Goal: Task Accomplishment & Management: Use online tool/utility

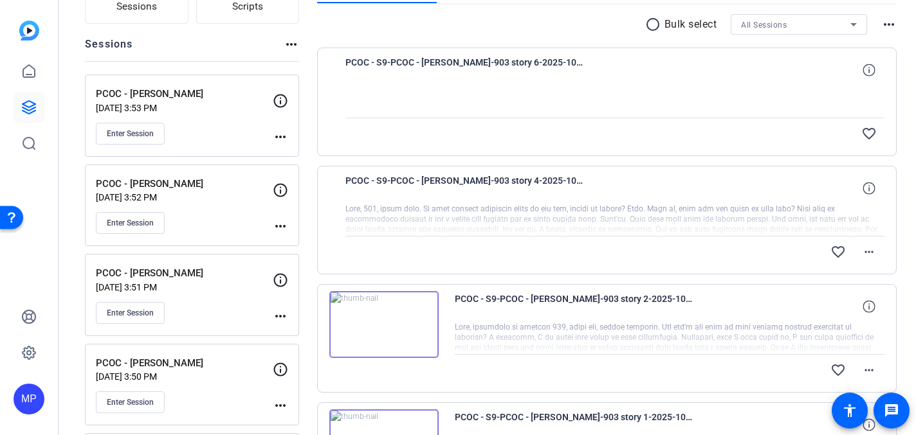
scroll to position [96, 0]
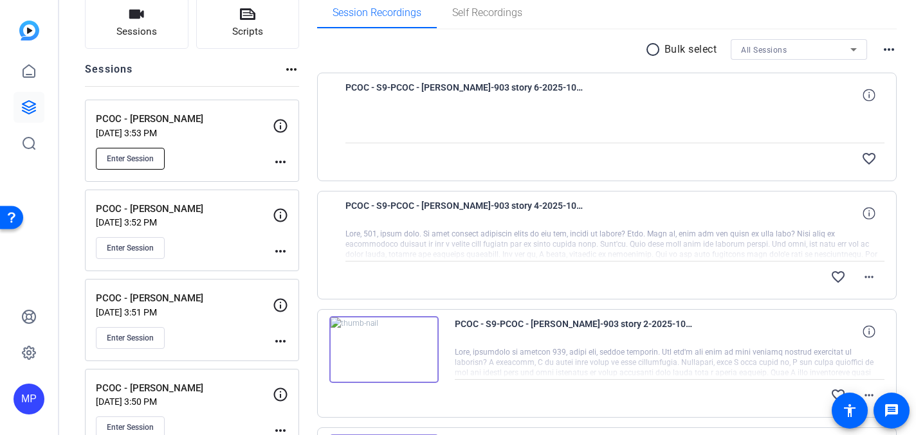
click at [127, 159] on span "Enter Session" at bounding box center [130, 159] width 47 height 10
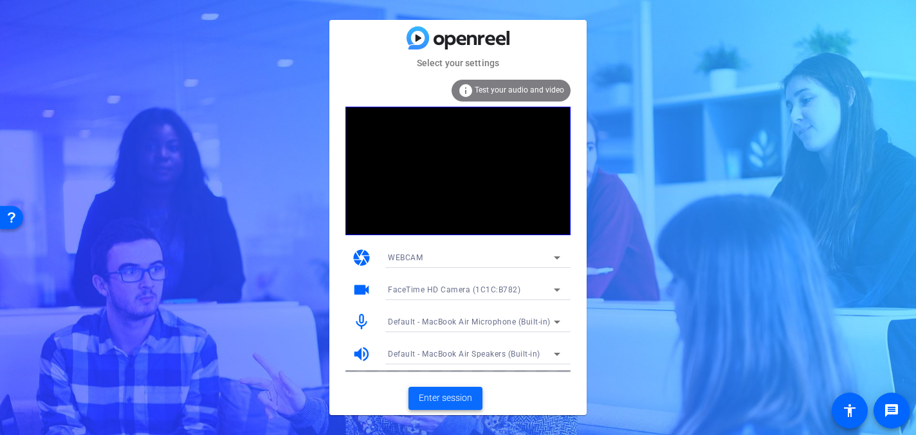
click at [450, 402] on span "Enter session" at bounding box center [445, 399] width 53 height 14
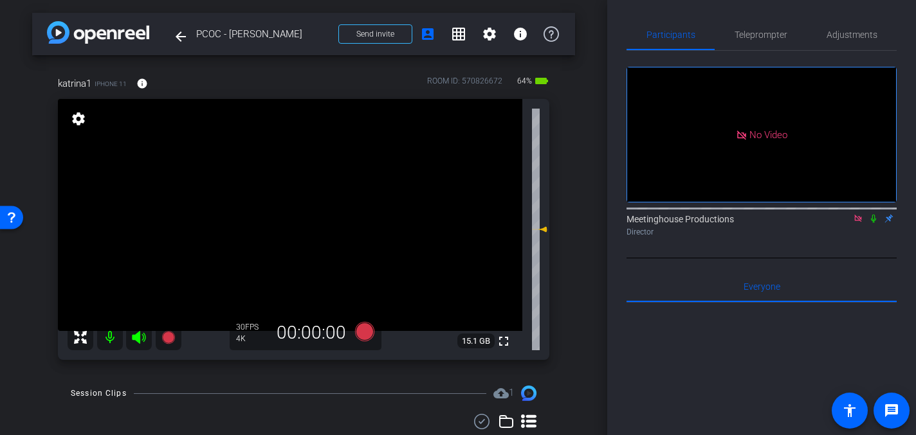
click at [873, 223] on icon at bounding box center [873, 218] width 10 height 9
click at [871, 223] on icon at bounding box center [873, 218] width 10 height 9
click at [854, 39] on span "Adjustments" at bounding box center [852, 34] width 51 height 9
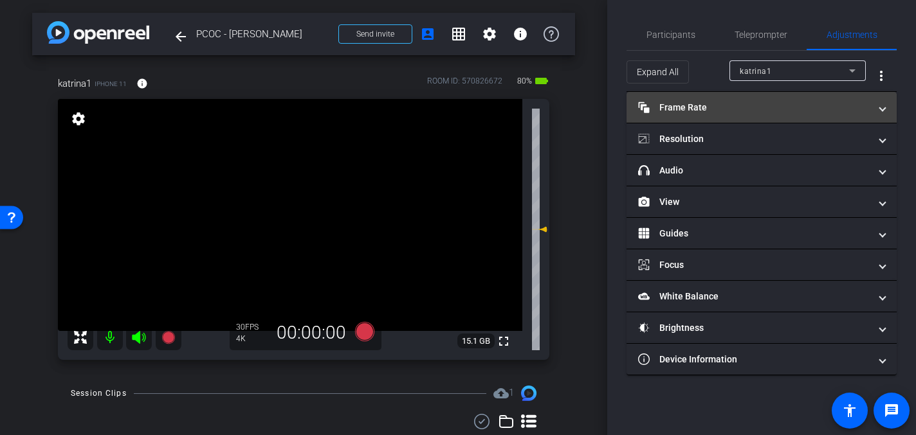
click at [747, 109] on mat-panel-title "Frame Rate Frame Rate" at bounding box center [754, 108] width 232 height 14
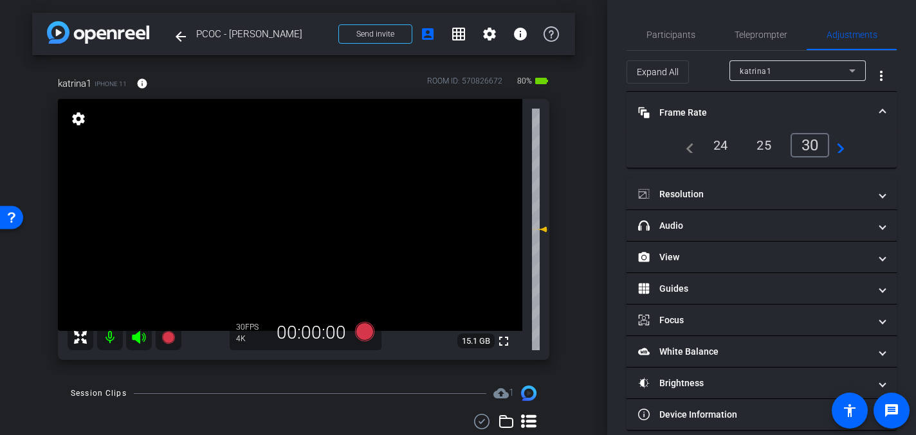
click at [886, 110] on mat-expansion-panel-header "Frame Rate Frame Rate" at bounding box center [761, 112] width 270 height 41
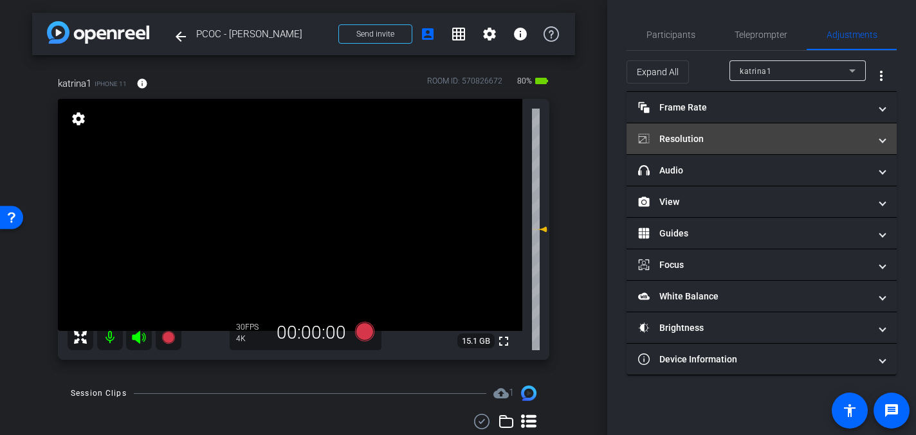
click at [884, 139] on span at bounding box center [882, 140] width 5 height 14
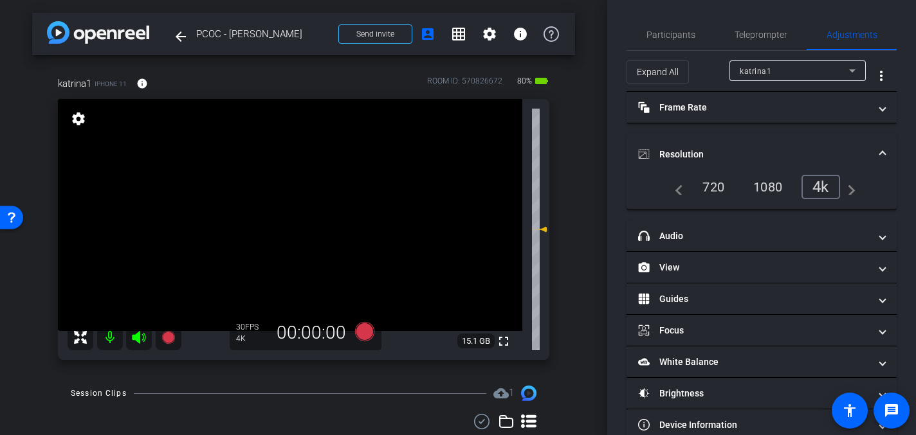
click at [886, 147] on mat-expansion-panel-header "Resolution" at bounding box center [761, 154] width 270 height 41
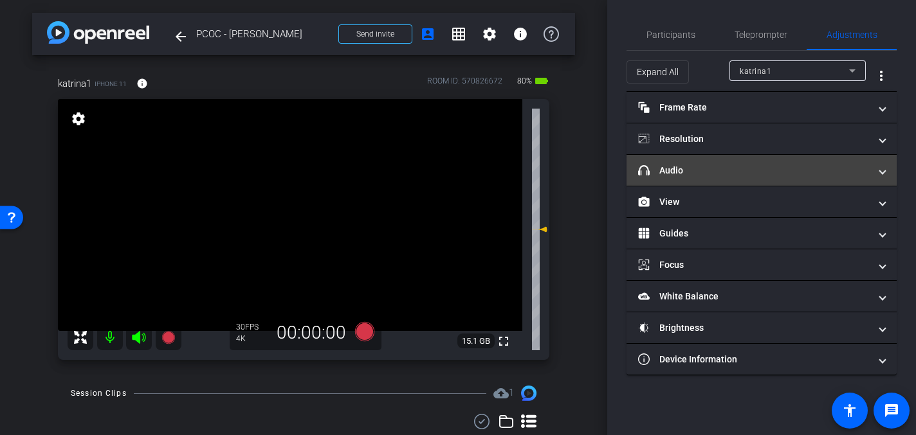
click at [884, 172] on span at bounding box center [882, 171] width 5 height 14
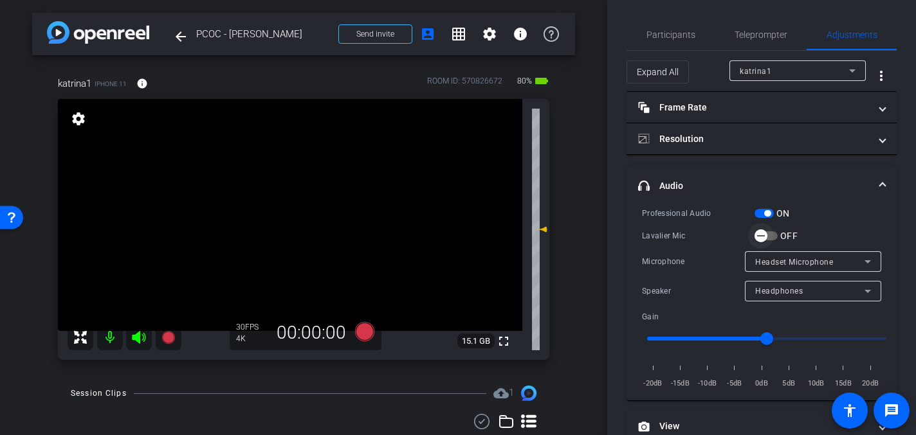
click at [762, 233] on icon "button" at bounding box center [761, 236] width 12 height 12
click at [304, 188] on video at bounding box center [290, 215] width 464 height 232
click at [365, 331] on icon at bounding box center [364, 331] width 19 height 19
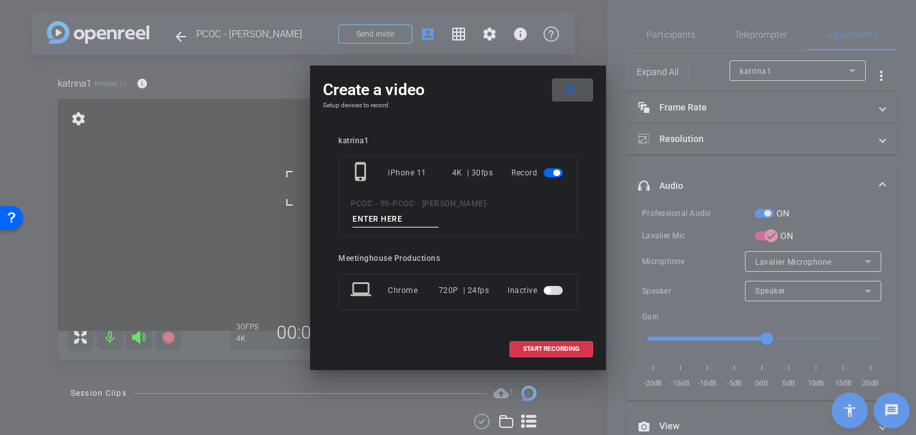
click at [397, 218] on input at bounding box center [395, 220] width 86 height 16
type input "904 - Test"
click at [536, 349] on span "START RECORDING" at bounding box center [551, 349] width 57 height 6
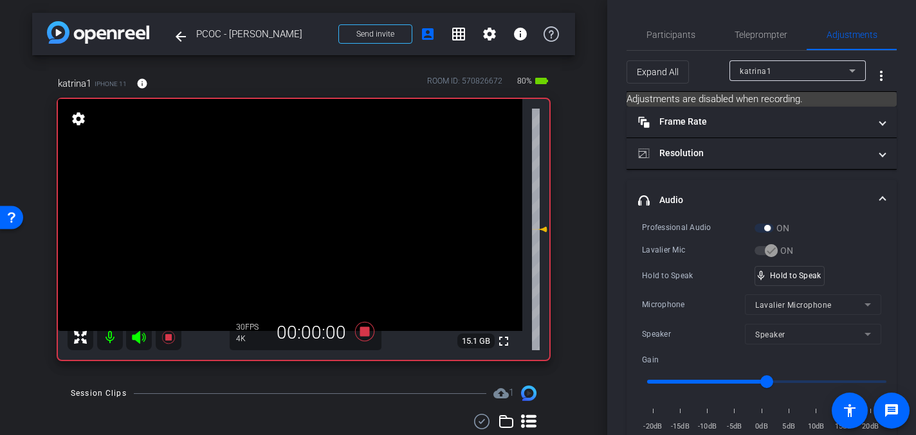
click at [297, 216] on video at bounding box center [290, 215] width 464 height 232
click at [293, 186] on video at bounding box center [290, 215] width 464 height 232
click at [302, 190] on video at bounding box center [290, 215] width 464 height 232
click at [283, 178] on video at bounding box center [290, 215] width 464 height 232
click at [367, 331] on icon at bounding box center [364, 331] width 19 height 19
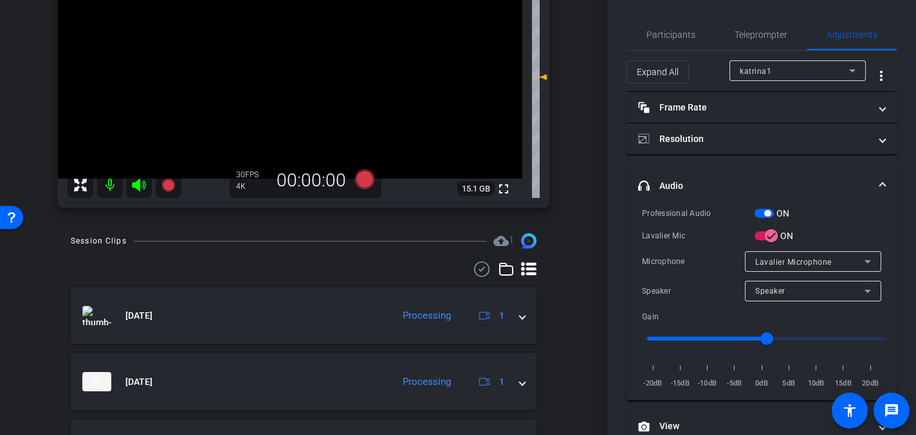
scroll to position [168, 0]
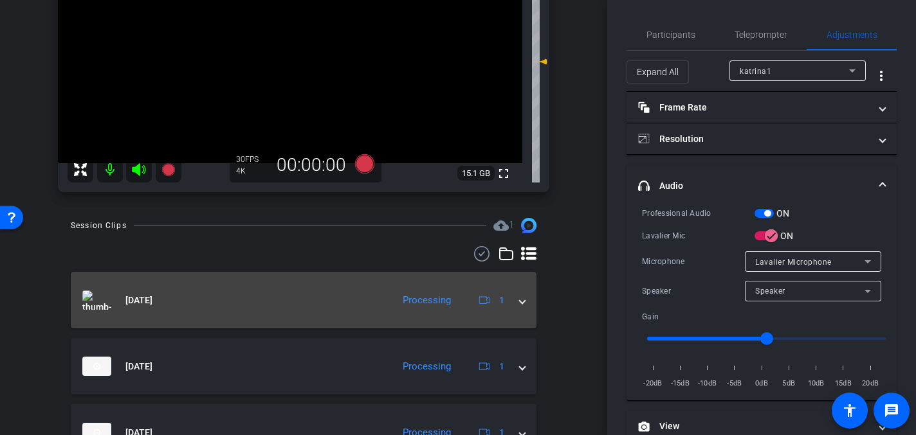
click at [524, 295] on span at bounding box center [522, 301] width 5 height 14
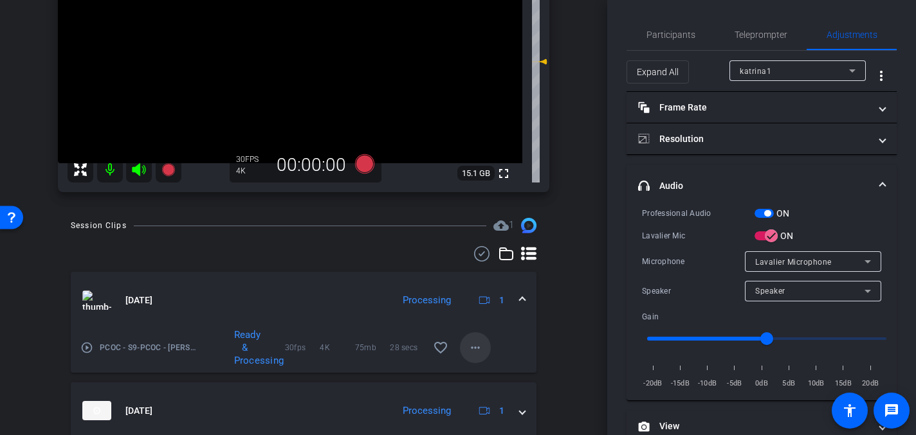
click at [481, 347] on mat-icon "more_horiz" at bounding box center [475, 347] width 15 height 15
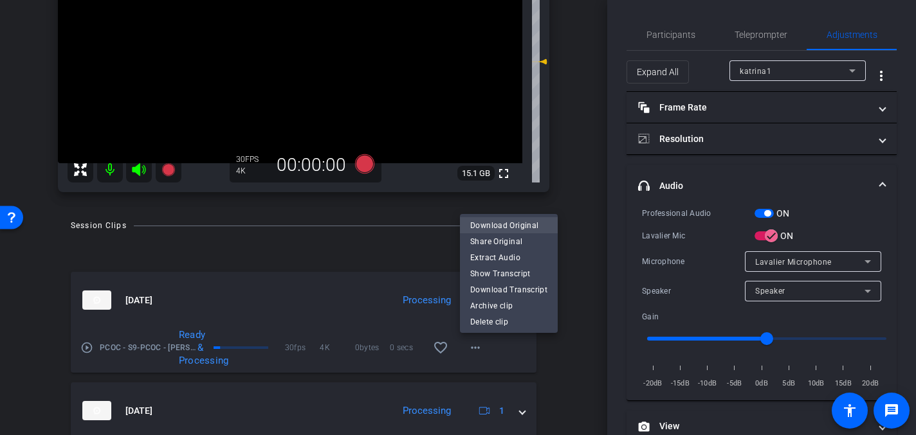
click at [498, 223] on span "Download Original" at bounding box center [508, 224] width 77 height 15
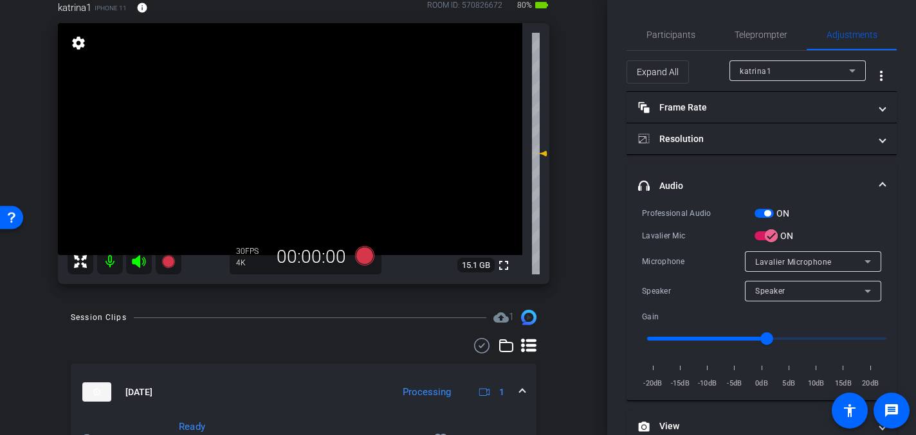
scroll to position [42, 0]
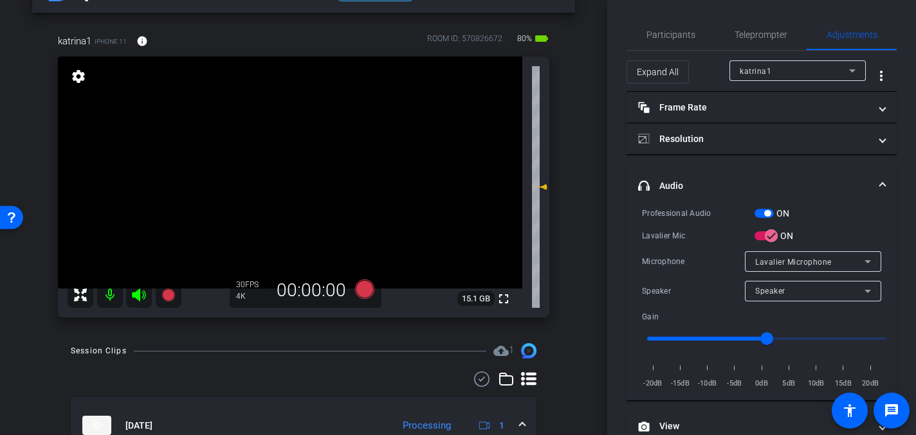
click at [287, 144] on video at bounding box center [290, 173] width 464 height 232
click at [289, 139] on video at bounding box center [290, 173] width 464 height 232
click at [298, 150] on video at bounding box center [290, 173] width 464 height 232
click at [665, 33] on span "Participants" at bounding box center [670, 34] width 49 height 9
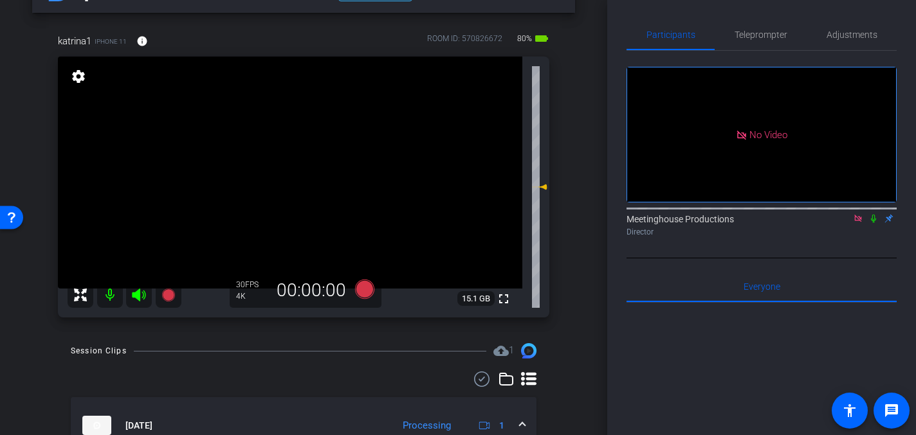
click at [872, 214] on icon at bounding box center [873, 218] width 10 height 9
click at [874, 215] on icon at bounding box center [873, 219] width 7 height 8
click at [843, 23] on span "Adjustments" at bounding box center [852, 34] width 51 height 31
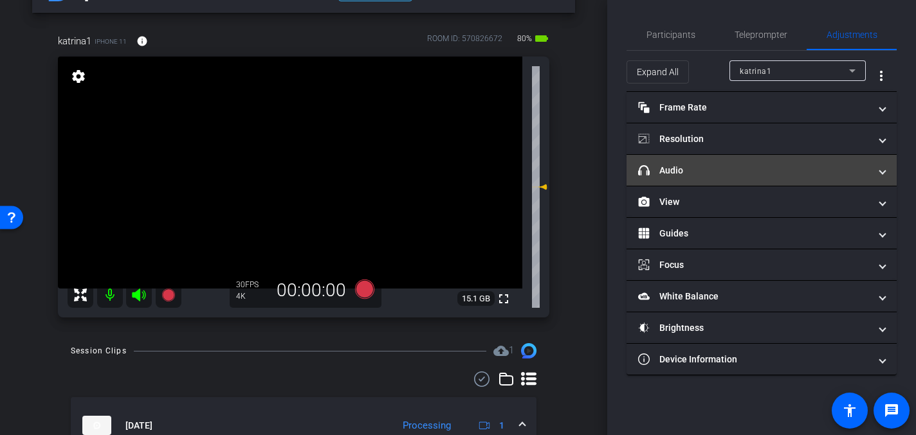
click at [671, 162] on mat-expansion-panel-header "headphone icon Audio" at bounding box center [761, 170] width 270 height 31
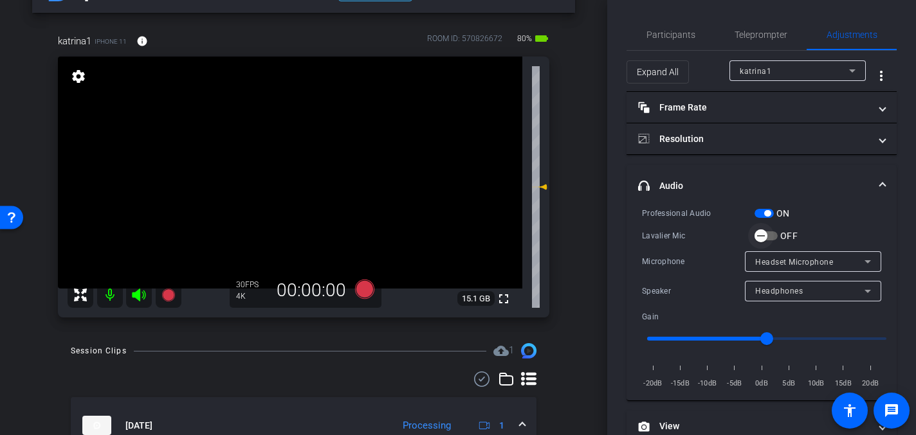
click at [765, 234] on icon "button" at bounding box center [761, 236] width 12 height 12
click at [307, 150] on video at bounding box center [290, 173] width 464 height 232
click at [368, 288] on icon at bounding box center [364, 289] width 19 height 19
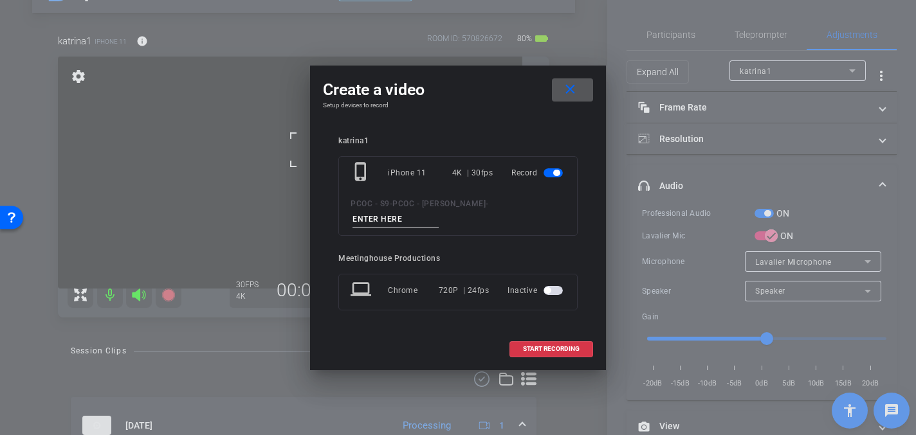
click at [385, 212] on input at bounding box center [395, 220] width 86 height 16
type input "904 - Test 2"
click at [560, 347] on span "START RECORDING" at bounding box center [551, 349] width 57 height 6
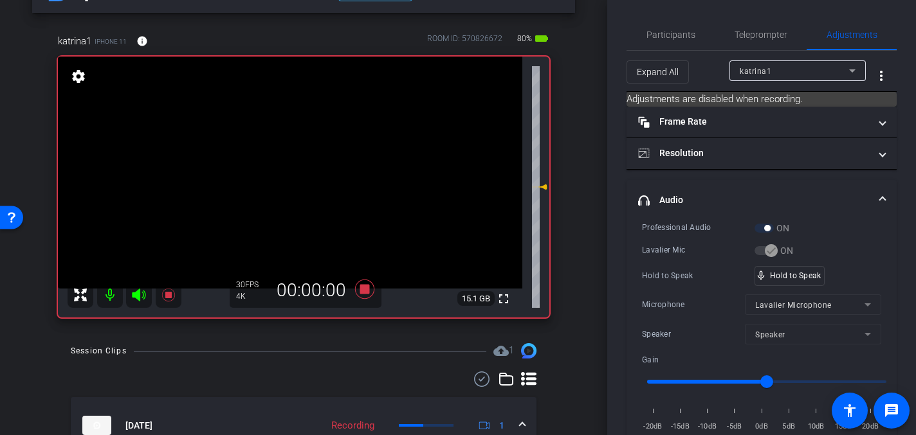
click at [277, 151] on video at bounding box center [290, 173] width 464 height 232
click at [303, 145] on video at bounding box center [290, 173] width 464 height 232
click at [286, 145] on video at bounding box center [290, 173] width 464 height 232
click at [365, 287] on icon at bounding box center [364, 289] width 19 height 19
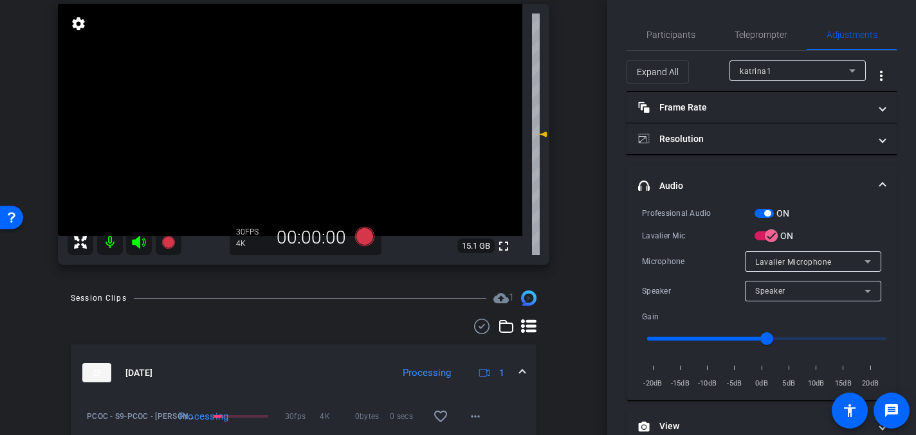
scroll to position [96, 0]
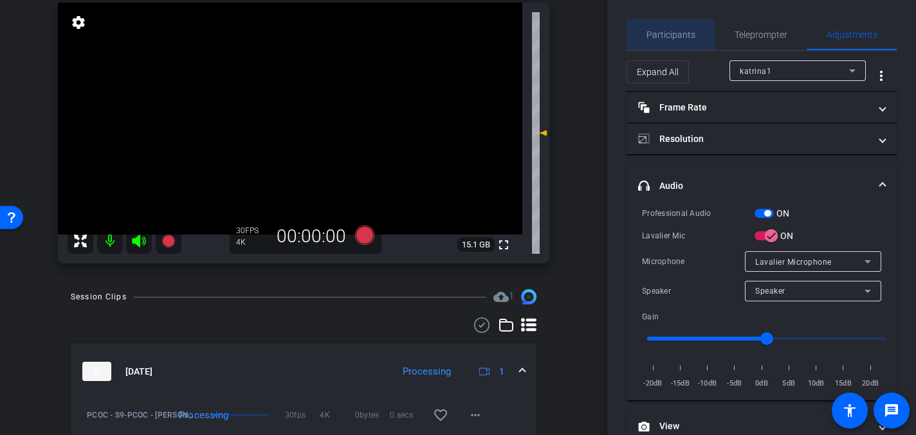
click at [663, 38] on span "Participants" at bounding box center [670, 34] width 49 height 9
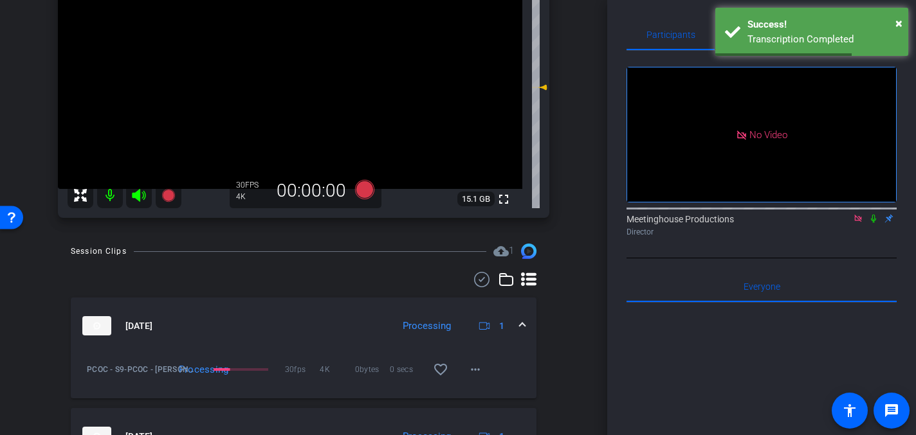
scroll to position [146, 0]
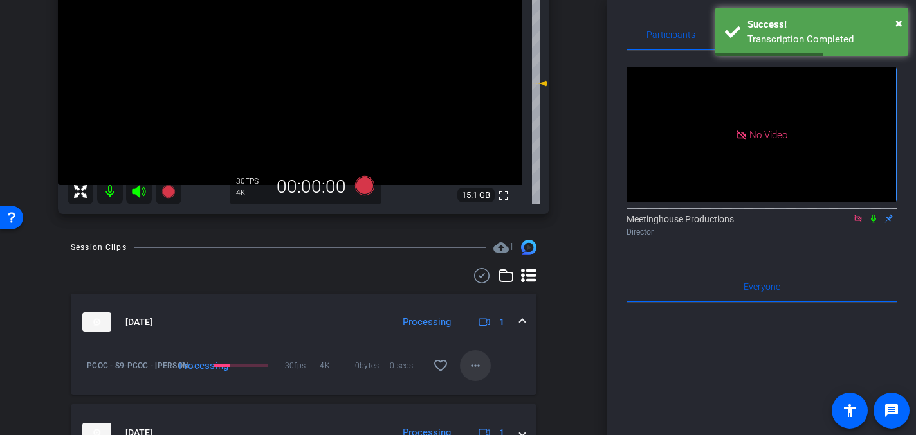
click at [477, 365] on mat-icon "more_horiz" at bounding box center [475, 365] width 15 height 15
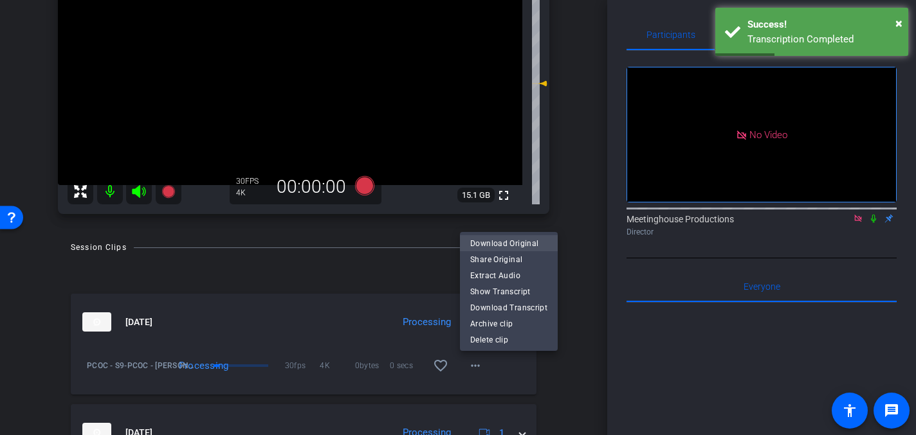
click at [489, 240] on span "Download Original" at bounding box center [508, 242] width 77 height 15
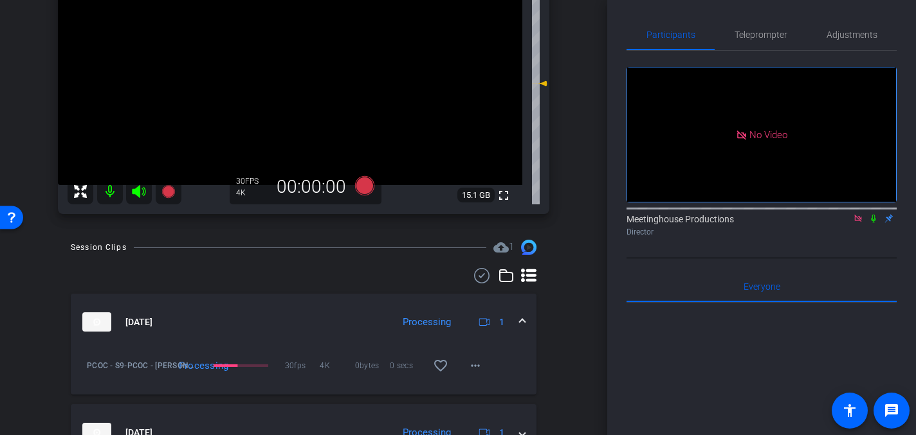
click at [873, 214] on icon at bounding box center [873, 218] width 10 height 9
click at [524, 319] on span at bounding box center [522, 323] width 5 height 14
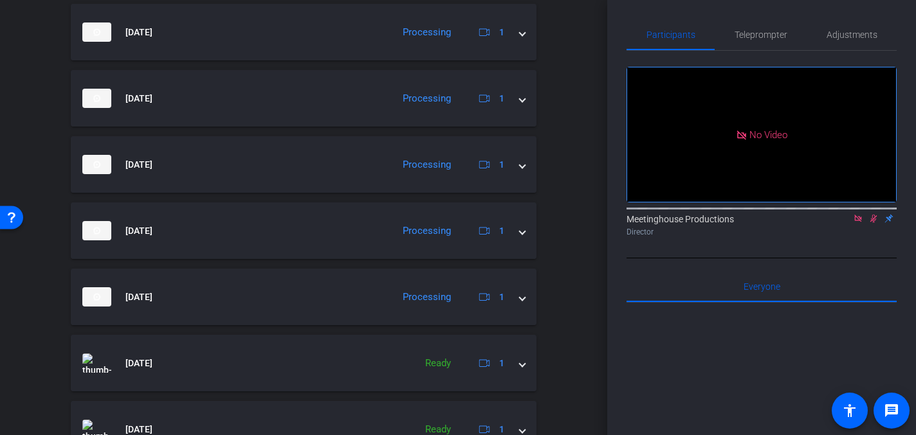
scroll to position [472, 0]
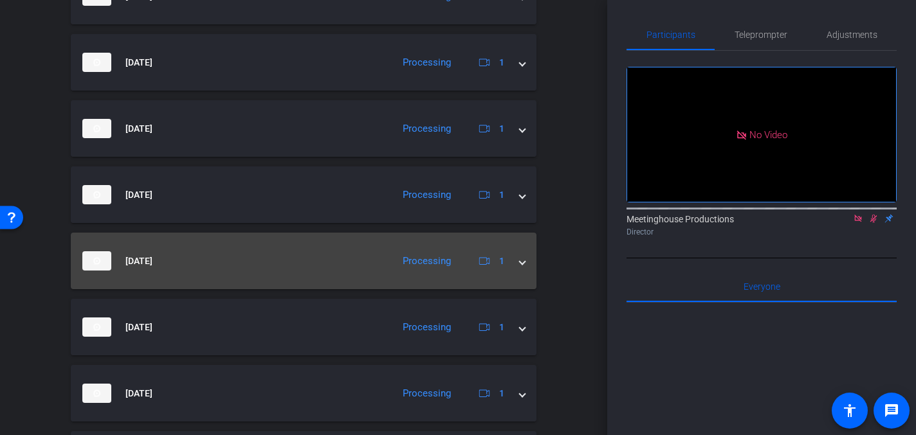
click at [522, 260] on span at bounding box center [522, 262] width 5 height 14
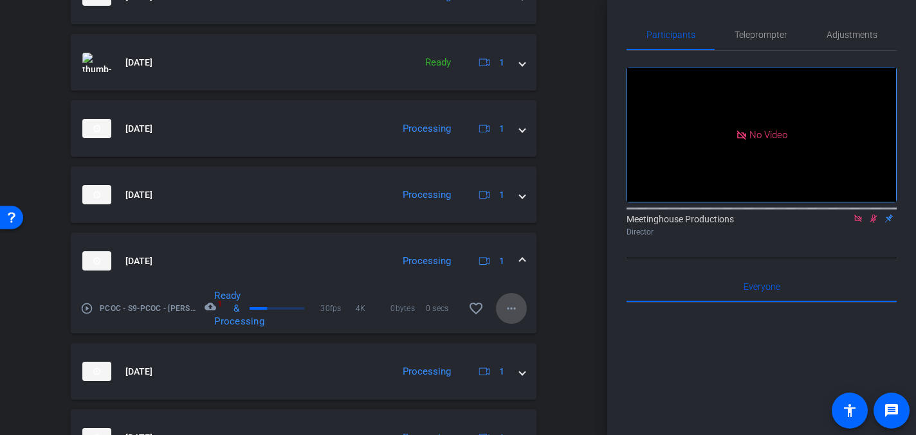
click at [511, 309] on mat-icon "more_horiz" at bounding box center [511, 308] width 15 height 15
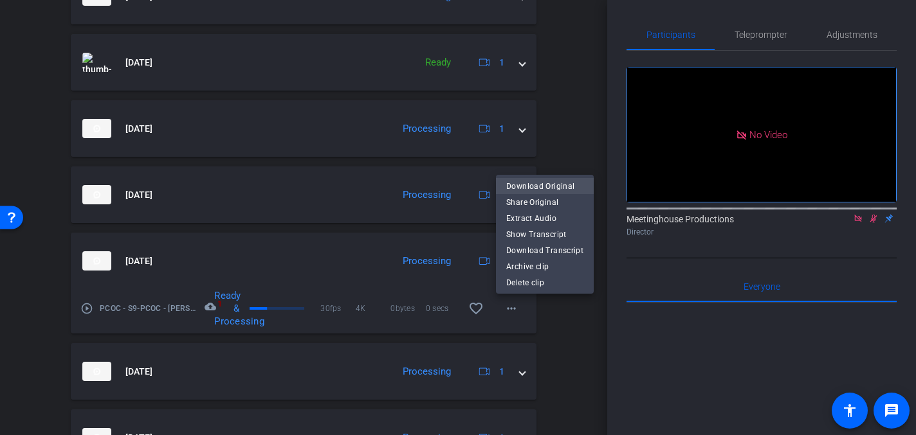
click at [538, 185] on span "Download Original" at bounding box center [544, 185] width 77 height 15
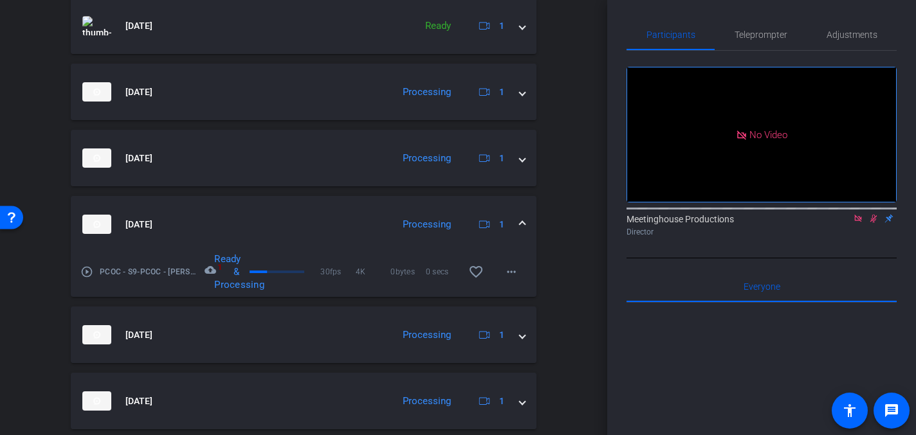
scroll to position [567, 0]
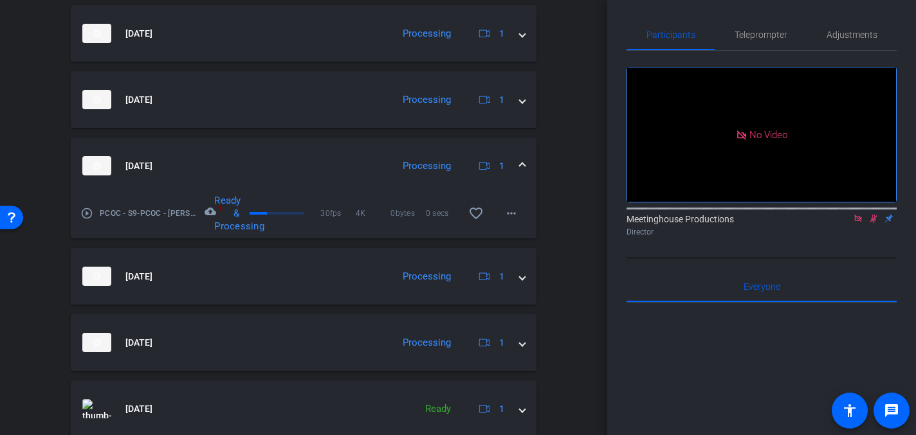
click at [521, 165] on span at bounding box center [522, 167] width 5 height 14
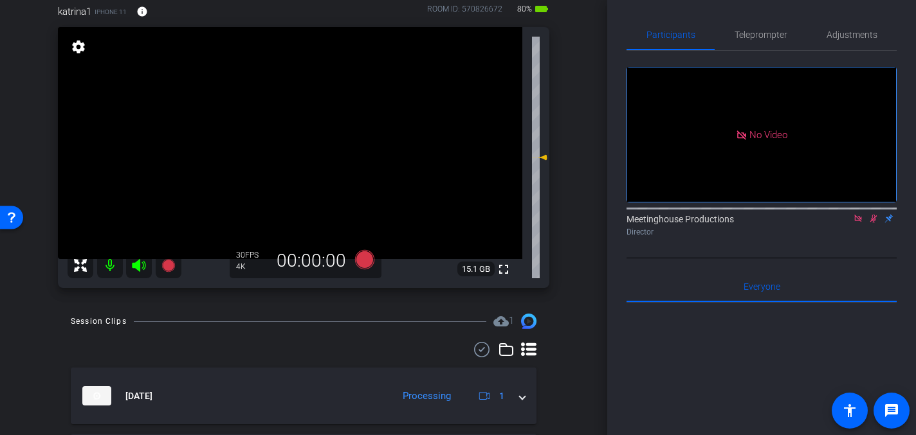
scroll to position [89, 0]
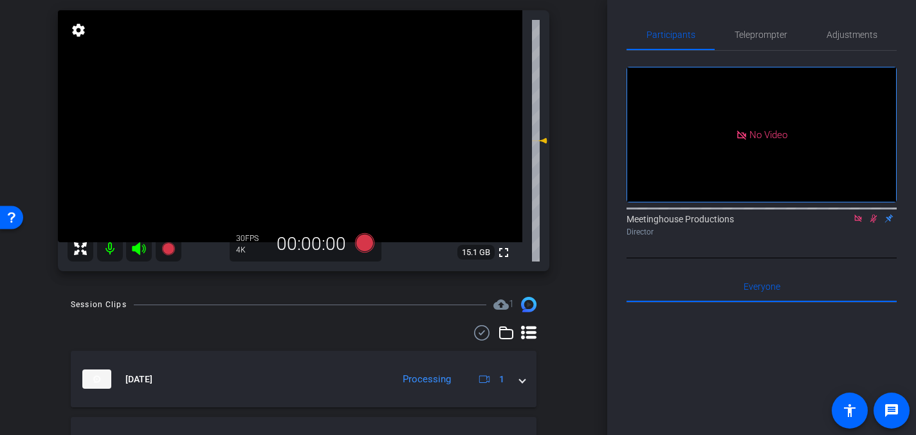
click at [872, 214] on icon at bounding box center [873, 218] width 10 height 9
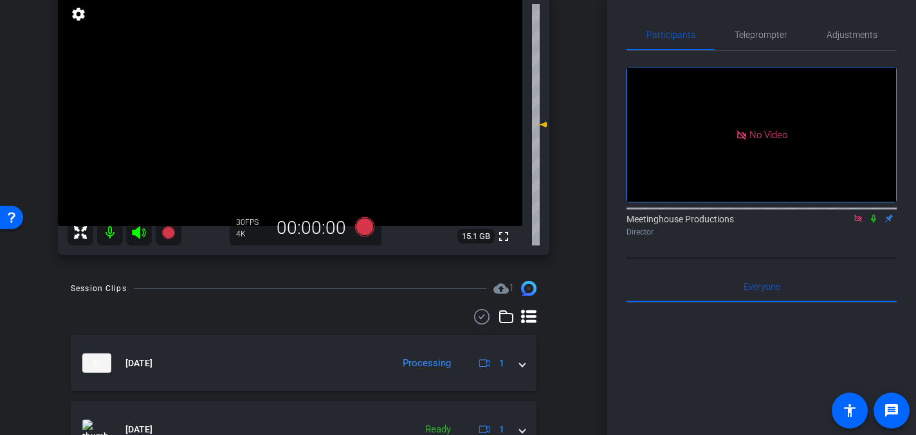
scroll to position [0, 0]
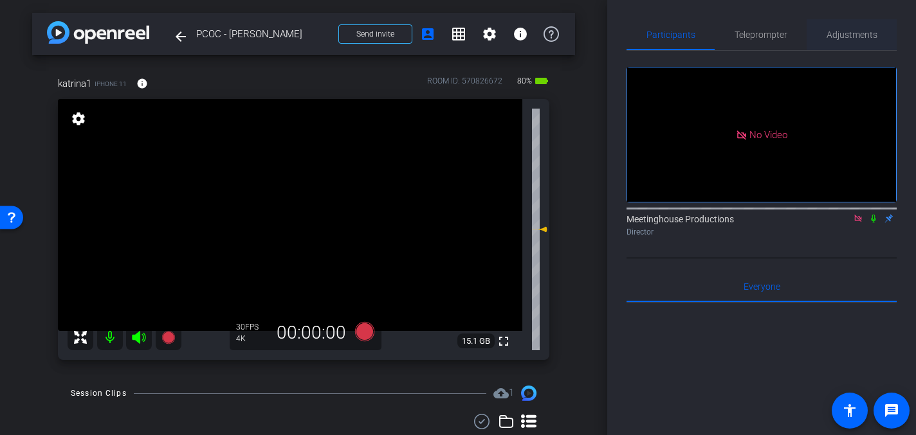
click at [845, 38] on span "Adjustments" at bounding box center [852, 34] width 51 height 9
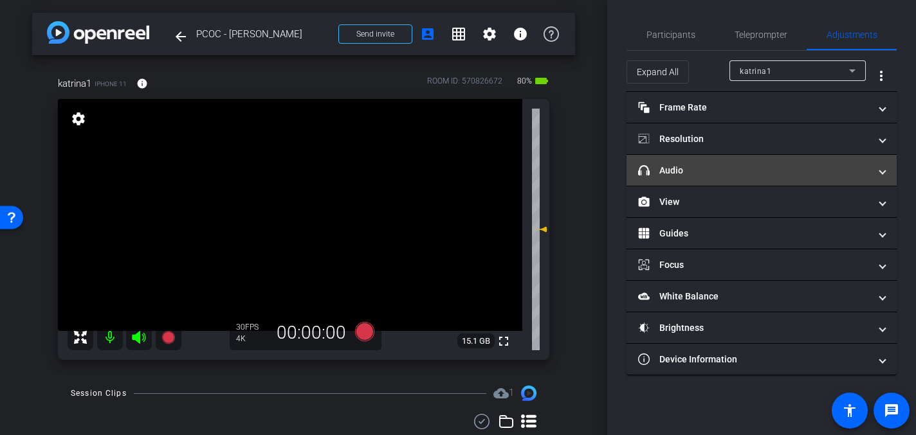
click at [682, 165] on mat-panel-title "headphone icon Audio" at bounding box center [754, 171] width 232 height 14
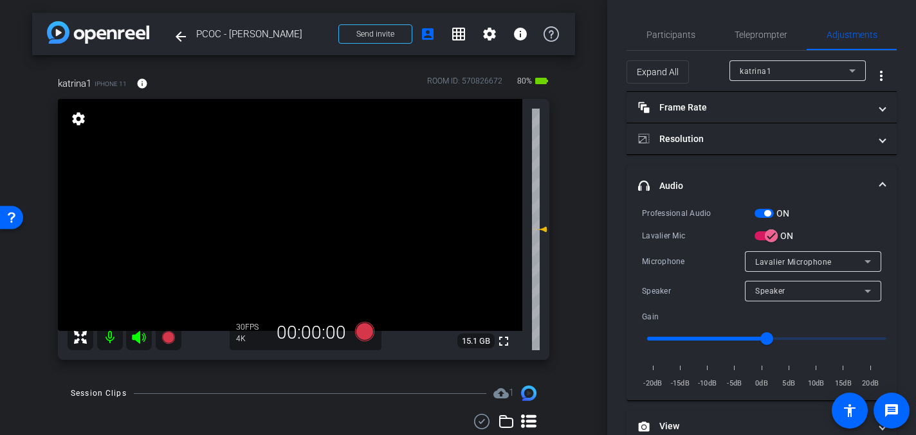
click at [288, 192] on video at bounding box center [290, 215] width 464 height 232
click at [368, 331] on icon at bounding box center [364, 331] width 19 height 19
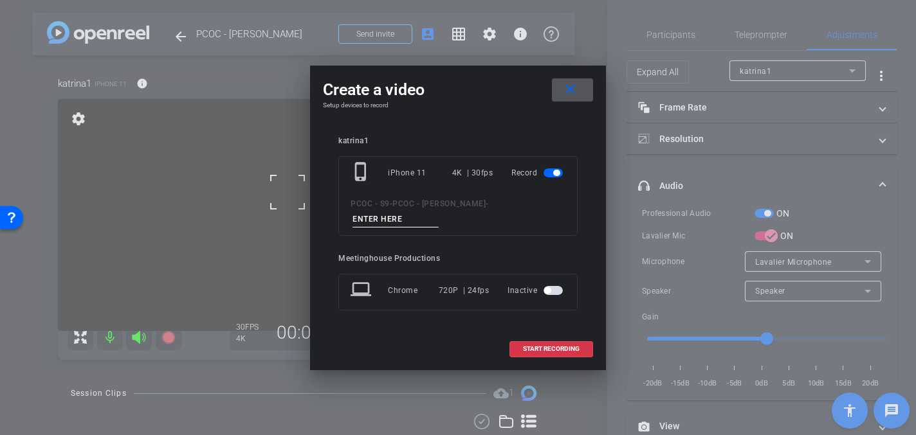
click at [383, 219] on input at bounding box center [395, 220] width 86 height 16
click at [569, 84] on mat-icon "close" at bounding box center [570, 90] width 16 height 16
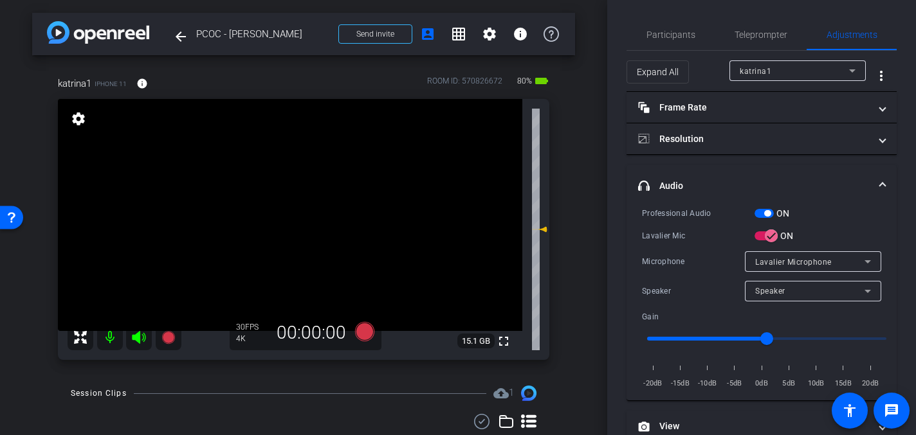
click at [299, 190] on video at bounding box center [290, 215] width 464 height 232
click at [362, 326] on icon at bounding box center [364, 331] width 19 height 19
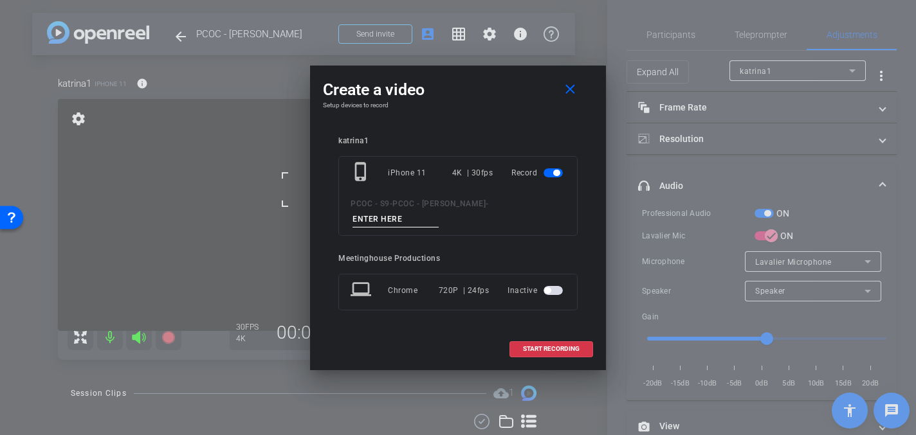
click at [378, 230] on div "phone_iphone iPhone 11 4K | 30fps Record PCOC - S9 - PCOC - [PERSON_NAME] -" at bounding box center [457, 196] width 239 height 80
click at [371, 223] on input at bounding box center [395, 220] width 86 height 16
type input "904 - CLip 1"
click at [540, 347] on span "START RECORDING" at bounding box center [551, 349] width 57 height 6
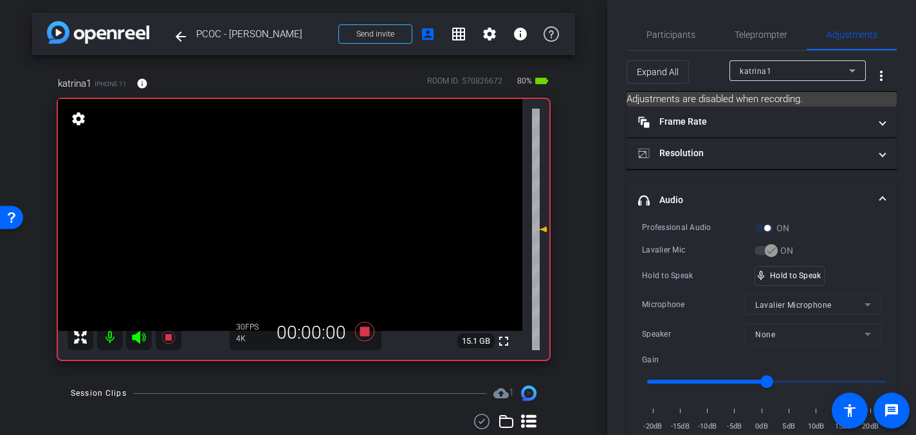
click at [288, 195] on video at bounding box center [290, 215] width 464 height 232
click at [809, 287] on div "Professional Audio ON Lavalier Mic ON Hold to Speak mic_none Hold to Speak Micr…" at bounding box center [761, 327] width 239 height 212
click at [295, 195] on video at bounding box center [290, 215] width 464 height 232
click at [303, 189] on video at bounding box center [290, 215] width 464 height 232
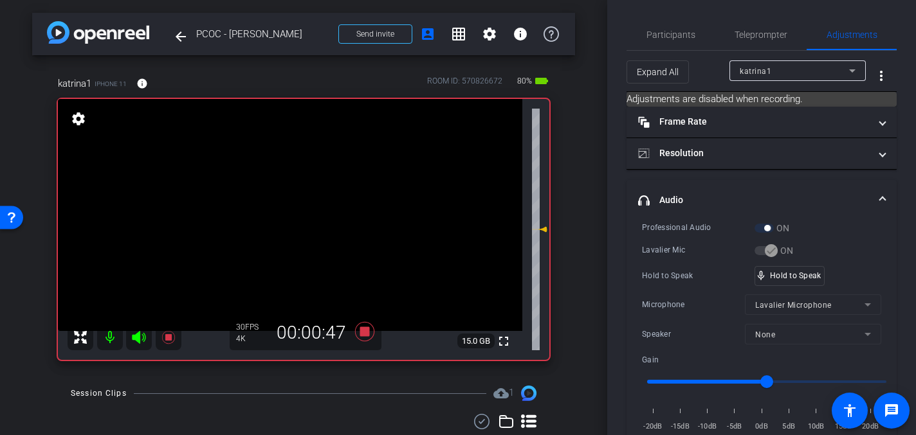
click at [303, 189] on video at bounding box center [290, 215] width 464 height 232
click at [313, 192] on video at bounding box center [290, 215] width 464 height 232
click at [296, 188] on video at bounding box center [290, 215] width 464 height 232
click at [277, 203] on video at bounding box center [290, 215] width 464 height 232
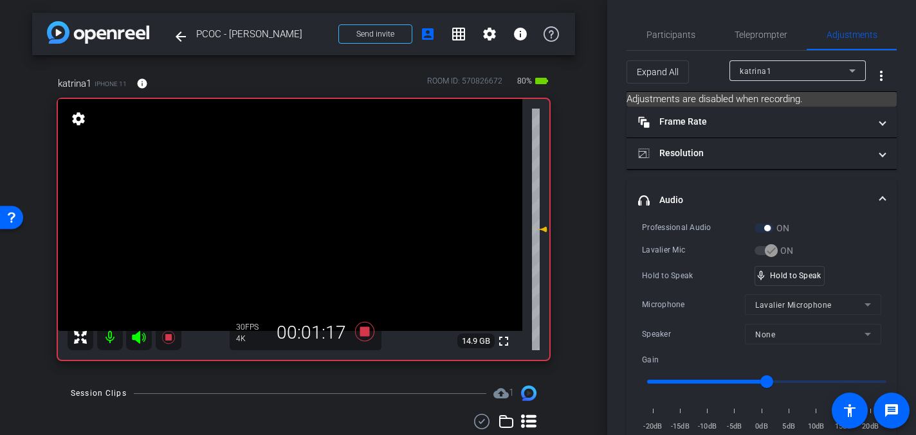
click at [293, 195] on video at bounding box center [290, 215] width 464 height 232
click at [275, 197] on video at bounding box center [290, 215] width 464 height 232
click at [290, 187] on video at bounding box center [290, 215] width 464 height 232
click at [278, 186] on video at bounding box center [290, 215] width 464 height 232
click at [307, 192] on video at bounding box center [290, 215] width 464 height 232
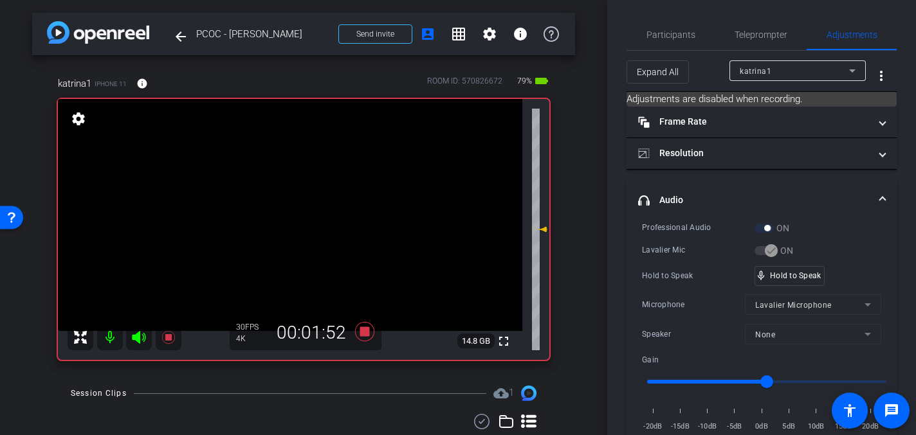
click at [298, 190] on video at bounding box center [290, 215] width 464 height 232
click at [286, 194] on video at bounding box center [290, 215] width 464 height 232
click at [288, 194] on video at bounding box center [290, 215] width 464 height 232
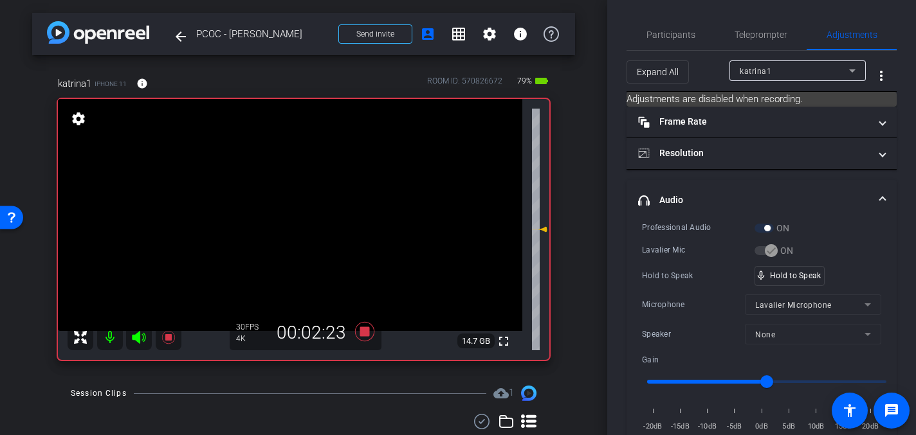
click at [288, 194] on video at bounding box center [290, 215] width 464 height 232
click at [289, 201] on video at bounding box center [290, 215] width 464 height 232
click at [291, 196] on video at bounding box center [290, 215] width 464 height 232
click at [291, 188] on video at bounding box center [290, 215] width 464 height 232
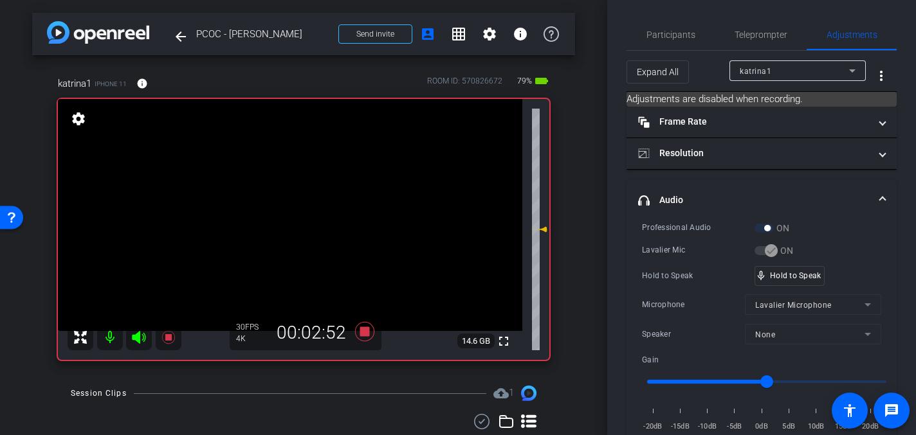
click at [288, 199] on video at bounding box center [290, 215] width 464 height 232
click at [293, 196] on video at bounding box center [290, 215] width 464 height 232
click at [293, 196] on div at bounding box center [293, 196] width 32 height 32
click at [295, 197] on video at bounding box center [290, 215] width 464 height 232
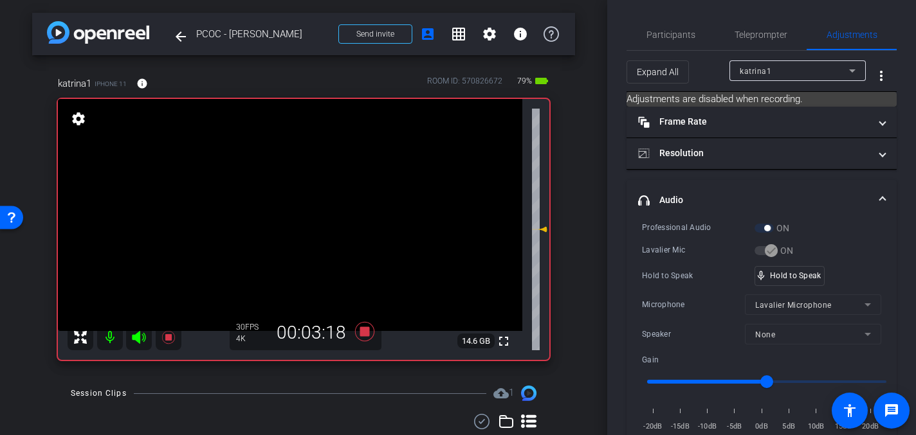
click at [288, 205] on video at bounding box center [290, 215] width 464 height 232
click at [287, 196] on video at bounding box center [290, 215] width 464 height 232
click at [289, 206] on video at bounding box center [290, 215] width 464 height 232
click at [292, 196] on video at bounding box center [290, 215] width 464 height 232
click at [291, 194] on video at bounding box center [290, 215] width 464 height 232
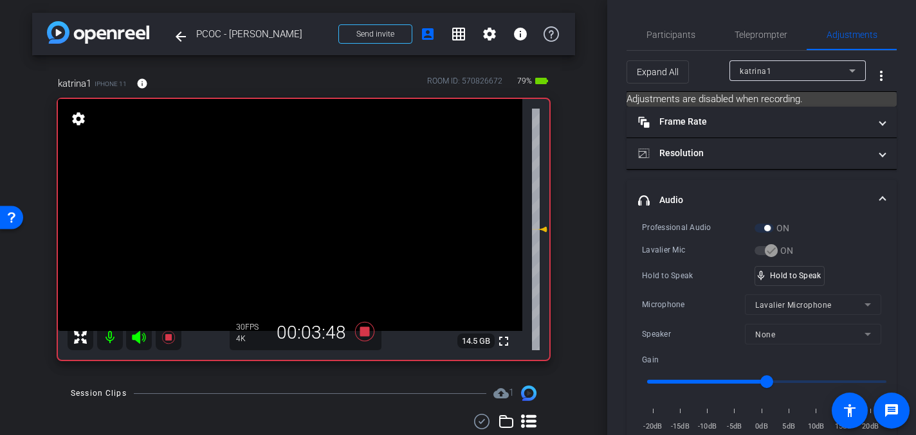
click at [291, 206] on video at bounding box center [290, 215] width 464 height 232
click at [283, 201] on video at bounding box center [290, 215] width 464 height 232
click at [303, 199] on video at bounding box center [290, 215] width 464 height 232
click at [305, 182] on video at bounding box center [290, 215] width 464 height 232
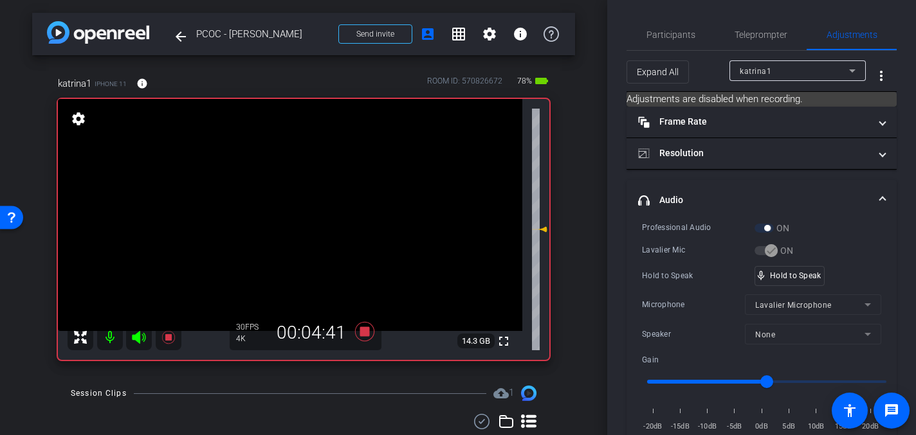
click at [295, 209] on video at bounding box center [290, 215] width 464 height 232
click at [297, 199] on video at bounding box center [290, 215] width 464 height 232
click at [288, 201] on video at bounding box center [290, 215] width 464 height 232
click at [286, 195] on video at bounding box center [290, 215] width 464 height 232
click at [280, 202] on video at bounding box center [290, 215] width 464 height 232
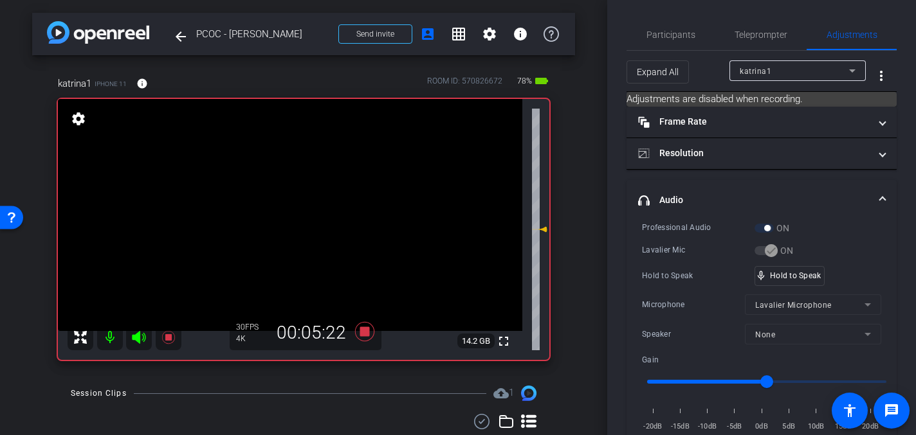
click at [279, 190] on video at bounding box center [290, 215] width 464 height 232
click at [296, 192] on video at bounding box center [290, 215] width 464 height 232
click at [293, 194] on video at bounding box center [290, 215] width 464 height 232
click at [301, 202] on video at bounding box center [290, 215] width 464 height 232
click at [292, 194] on video at bounding box center [290, 215] width 464 height 232
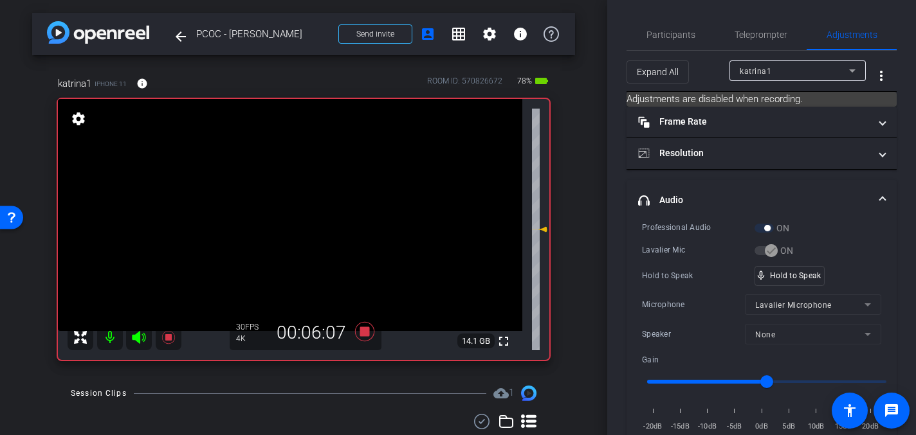
click at [297, 194] on video at bounding box center [290, 215] width 464 height 232
click at [291, 197] on video at bounding box center [290, 215] width 464 height 232
click at [279, 202] on video at bounding box center [290, 215] width 464 height 232
click at [295, 193] on video at bounding box center [290, 215] width 464 height 232
click at [363, 331] on icon at bounding box center [364, 331] width 19 height 19
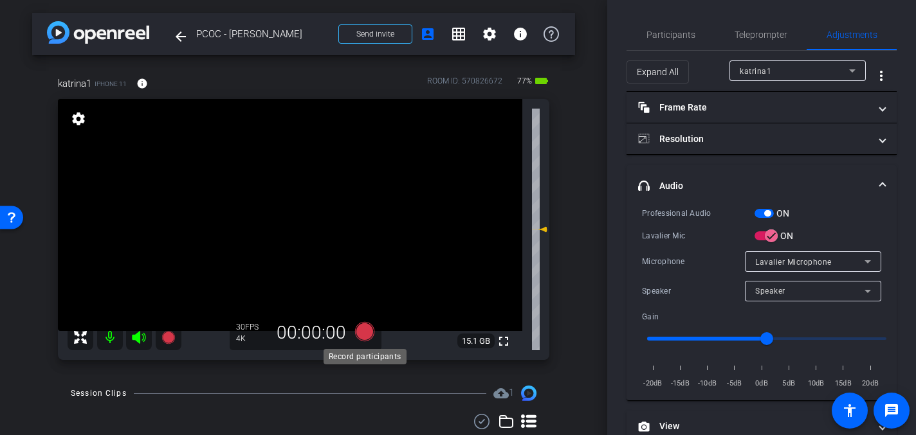
click at [363, 331] on icon at bounding box center [364, 331] width 19 height 19
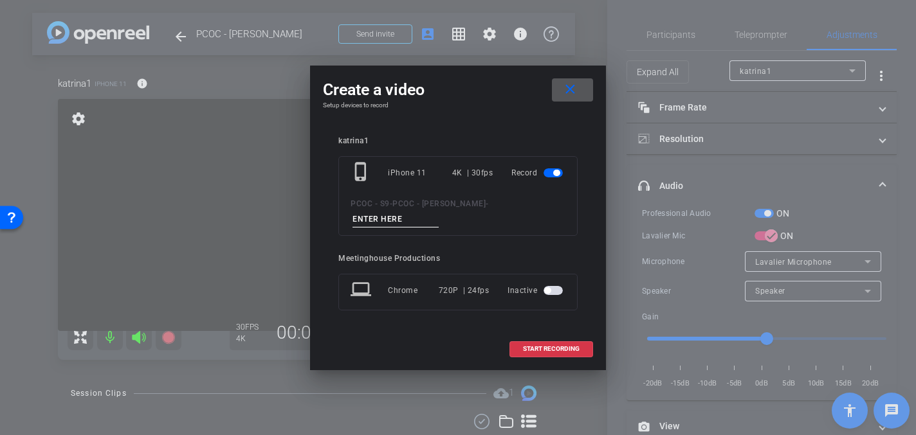
click at [381, 213] on input at bounding box center [395, 220] width 86 height 16
type input "904 - Clip 2"
click at [547, 346] on span "START RECORDING" at bounding box center [551, 349] width 57 height 6
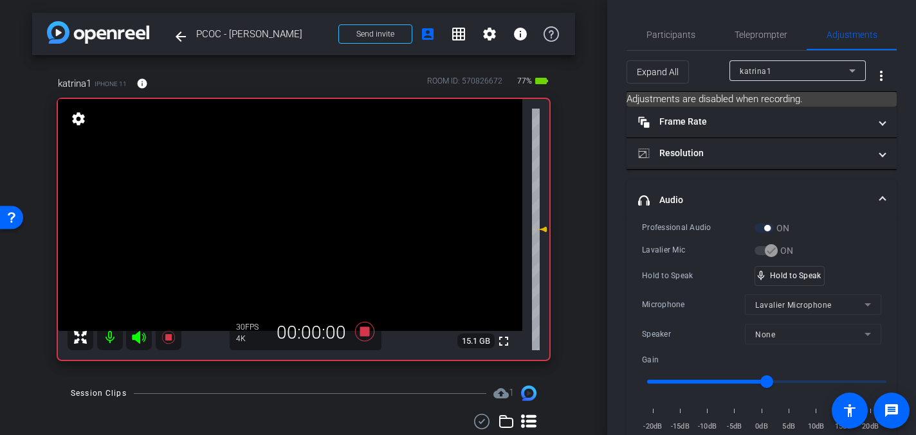
click at [304, 185] on video at bounding box center [290, 215] width 464 height 232
click at [297, 185] on video at bounding box center [290, 215] width 464 height 232
click at [291, 191] on video at bounding box center [290, 215] width 464 height 232
click at [293, 188] on video at bounding box center [290, 215] width 464 height 232
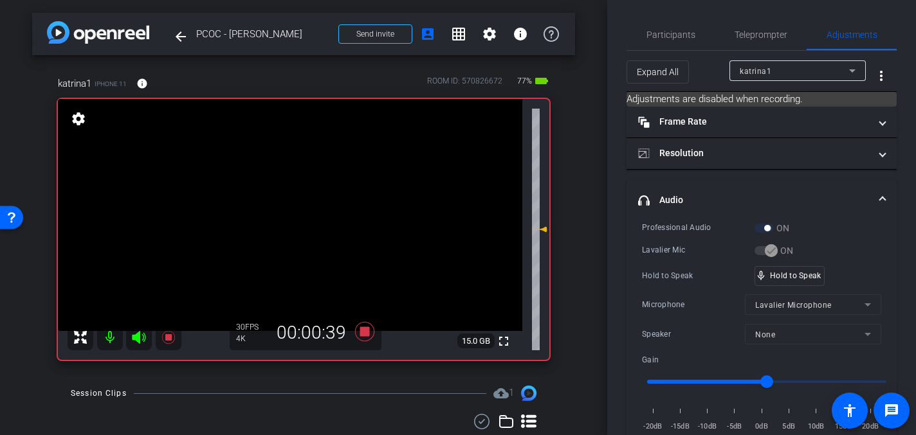
click at [293, 188] on video at bounding box center [290, 215] width 464 height 232
click at [289, 188] on video at bounding box center [290, 215] width 464 height 232
click at [301, 189] on video at bounding box center [290, 215] width 464 height 232
click at [277, 193] on video at bounding box center [290, 215] width 464 height 232
click at [293, 195] on video at bounding box center [290, 215] width 464 height 232
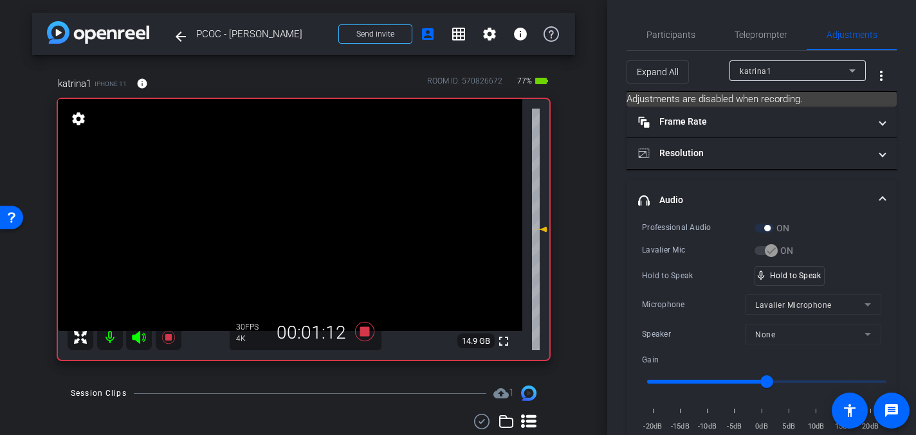
click at [293, 195] on video at bounding box center [290, 215] width 464 height 232
click at [300, 184] on video at bounding box center [290, 215] width 464 height 232
click at [288, 193] on video at bounding box center [290, 215] width 464 height 232
click at [300, 195] on video at bounding box center [290, 215] width 464 height 232
click at [300, 200] on video at bounding box center [290, 215] width 464 height 232
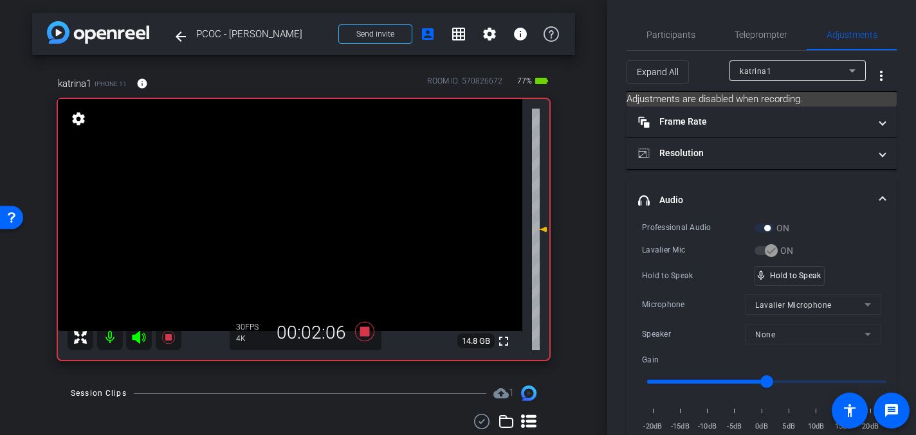
click at [291, 197] on video at bounding box center [290, 215] width 464 height 232
click at [291, 198] on video at bounding box center [290, 215] width 464 height 232
click at [298, 184] on video at bounding box center [290, 215] width 464 height 232
click at [305, 192] on video at bounding box center [290, 215] width 464 height 232
click at [305, 194] on video at bounding box center [290, 215] width 464 height 232
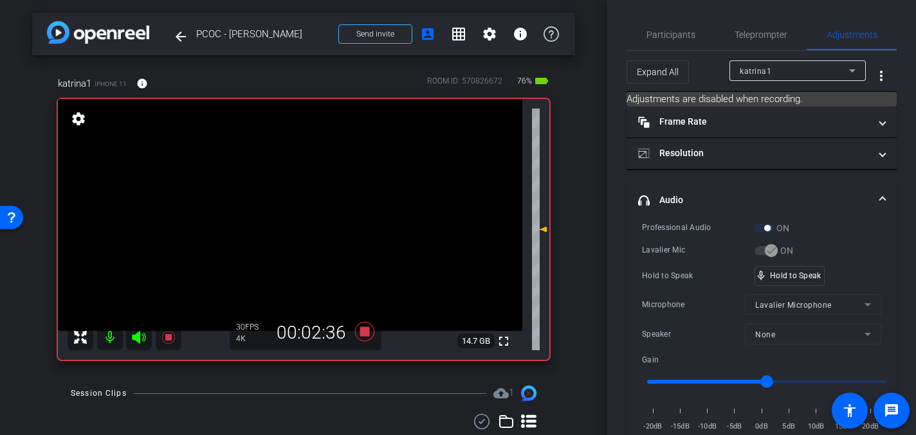
click at [286, 194] on video at bounding box center [290, 215] width 464 height 232
click at [303, 186] on video at bounding box center [290, 215] width 464 height 232
click at [307, 201] on video at bounding box center [290, 215] width 464 height 232
click at [307, 197] on video at bounding box center [290, 215] width 464 height 232
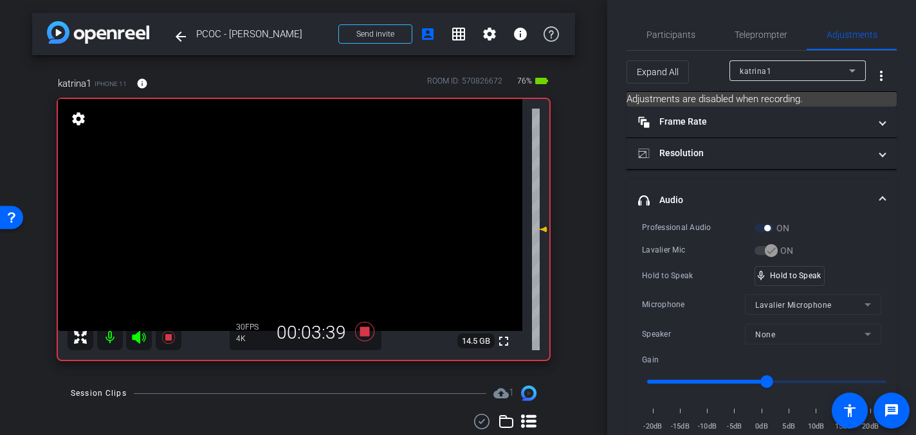
click at [296, 196] on video at bounding box center [290, 215] width 464 height 232
click at [292, 187] on video at bounding box center [290, 215] width 464 height 232
click at [300, 194] on video at bounding box center [290, 215] width 464 height 232
click at [299, 217] on video at bounding box center [290, 215] width 464 height 232
click at [299, 237] on video at bounding box center [290, 215] width 464 height 232
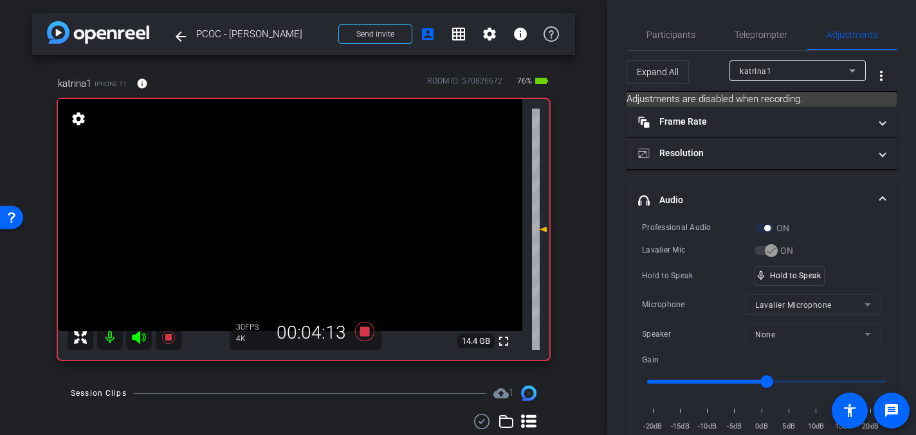
click at [302, 229] on video at bounding box center [290, 215] width 464 height 232
click at [309, 197] on video at bounding box center [290, 215] width 464 height 232
click at [288, 189] on video at bounding box center [290, 215] width 464 height 232
click at [297, 190] on video at bounding box center [290, 215] width 464 height 232
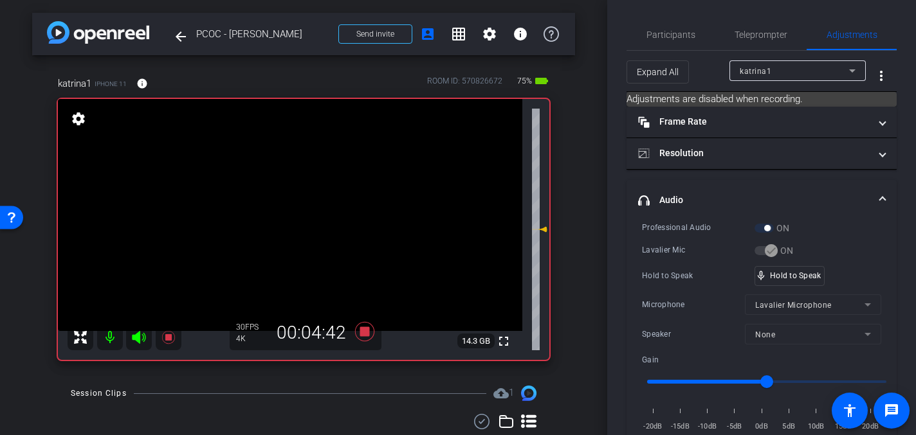
click at [298, 195] on video at bounding box center [290, 215] width 464 height 232
click at [294, 192] on video at bounding box center [290, 215] width 464 height 232
click at [292, 197] on video at bounding box center [290, 215] width 464 height 232
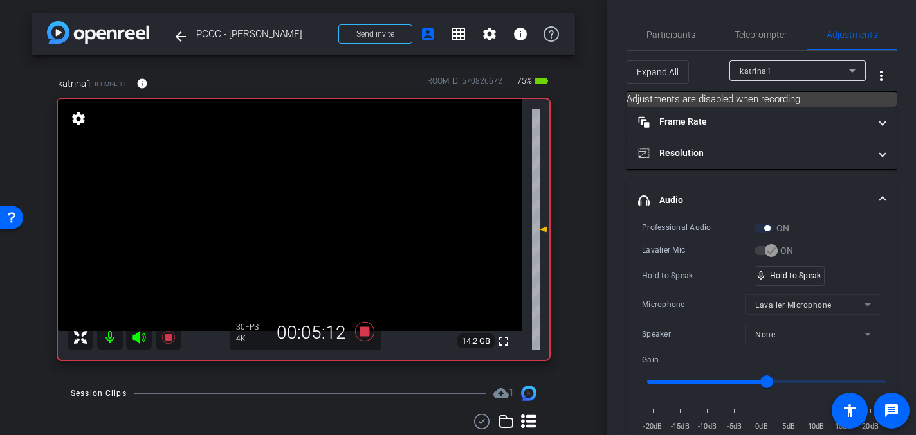
click at [295, 193] on video at bounding box center [290, 215] width 464 height 232
click at [298, 193] on video at bounding box center [290, 215] width 464 height 232
click at [297, 199] on video at bounding box center [290, 215] width 464 height 232
click at [298, 193] on video at bounding box center [290, 215] width 464 height 232
click at [282, 185] on video at bounding box center [290, 215] width 464 height 232
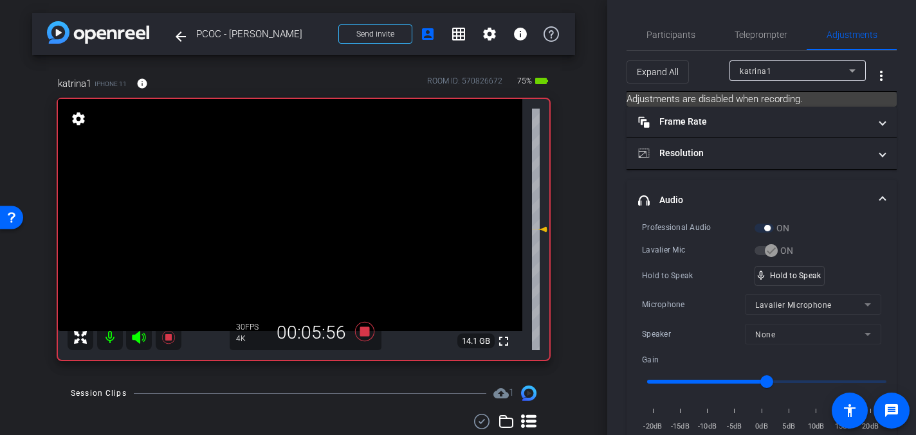
click at [292, 196] on video at bounding box center [290, 215] width 464 height 232
click at [298, 186] on video at bounding box center [290, 215] width 464 height 232
click at [289, 194] on video at bounding box center [290, 215] width 464 height 232
click at [302, 199] on video at bounding box center [290, 215] width 464 height 232
click at [281, 196] on video at bounding box center [290, 215] width 464 height 232
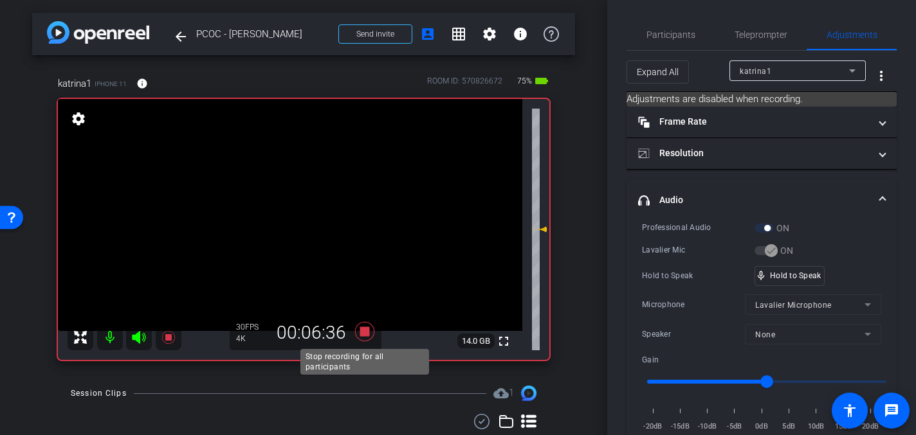
click at [364, 330] on icon at bounding box center [364, 331] width 19 height 19
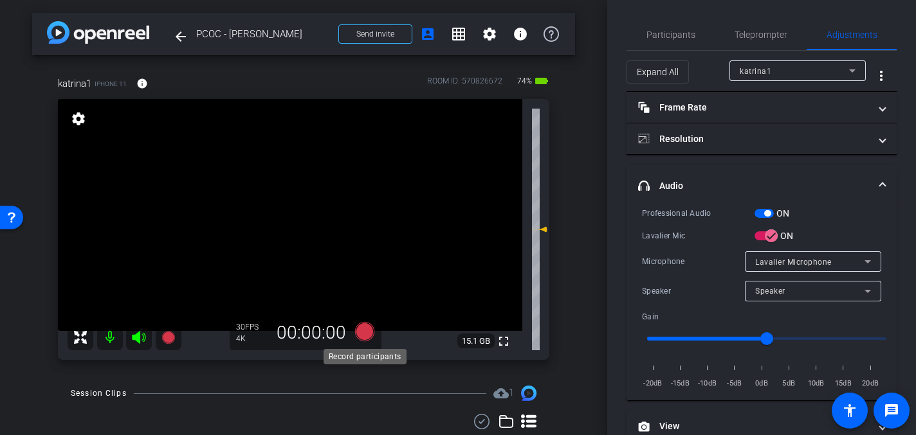
click at [365, 334] on icon at bounding box center [364, 331] width 19 height 19
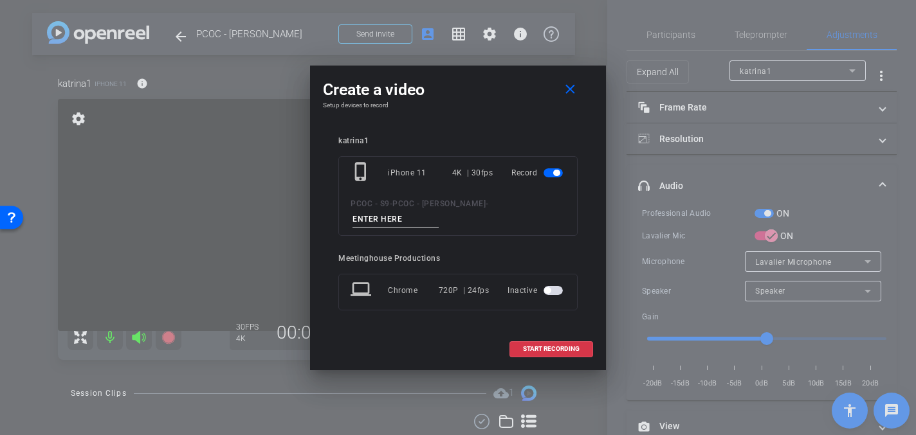
click at [382, 219] on input at bounding box center [395, 220] width 86 height 16
type input "904 - Clip 3"
click at [531, 350] on span "START RECORDING" at bounding box center [551, 349] width 57 height 6
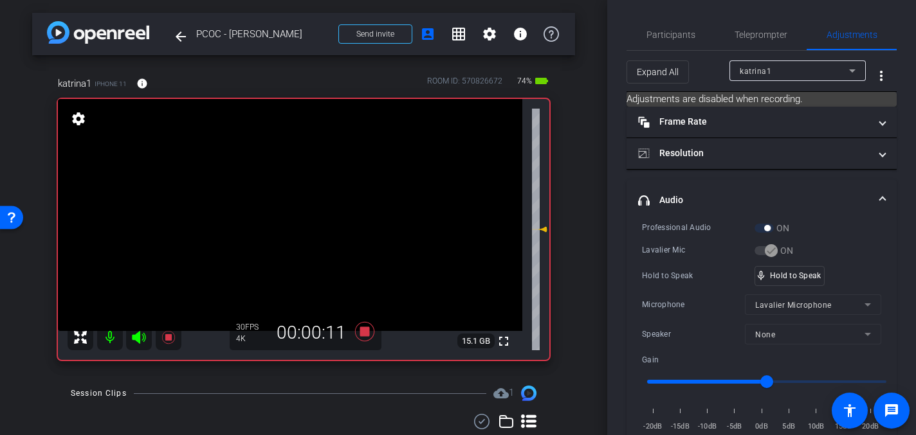
click at [293, 194] on video at bounding box center [290, 215] width 464 height 232
click at [296, 205] on video at bounding box center [290, 215] width 464 height 232
click at [287, 204] on video at bounding box center [290, 215] width 464 height 232
click at [289, 194] on video at bounding box center [290, 215] width 464 height 232
click at [289, 197] on video at bounding box center [290, 215] width 464 height 232
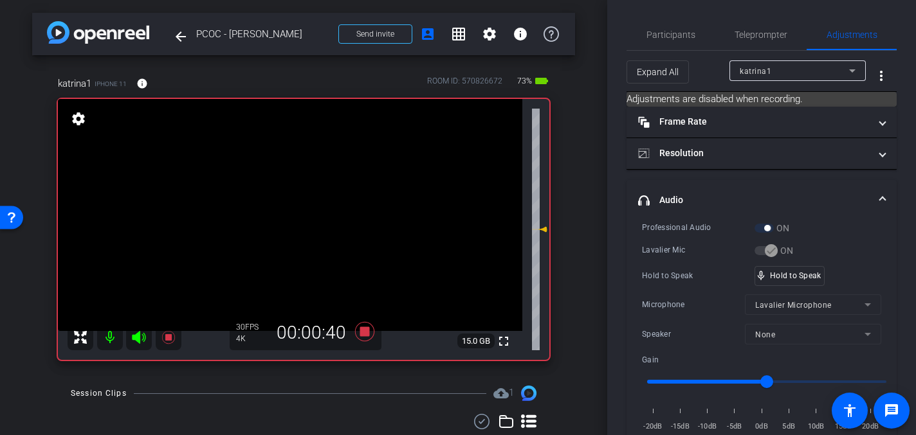
click at [287, 192] on video at bounding box center [290, 215] width 464 height 232
click at [293, 199] on video at bounding box center [290, 215] width 464 height 232
click at [291, 183] on video at bounding box center [290, 215] width 464 height 232
click at [293, 192] on video at bounding box center [290, 215] width 464 height 232
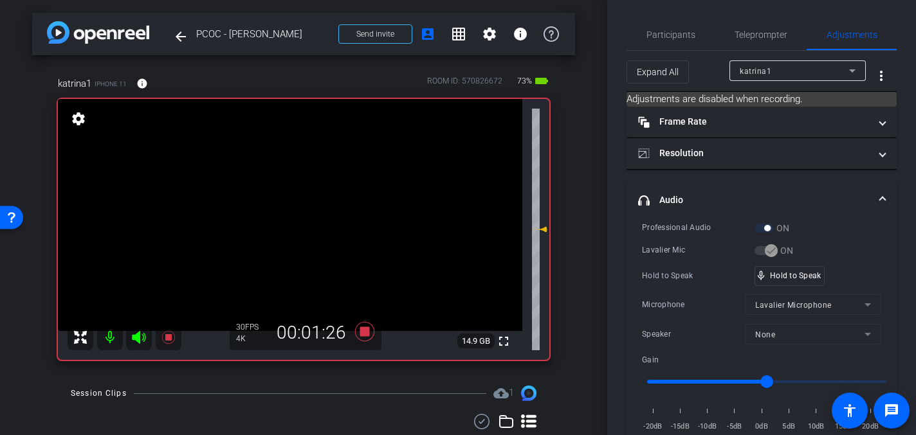
click at [293, 192] on video at bounding box center [290, 215] width 464 height 232
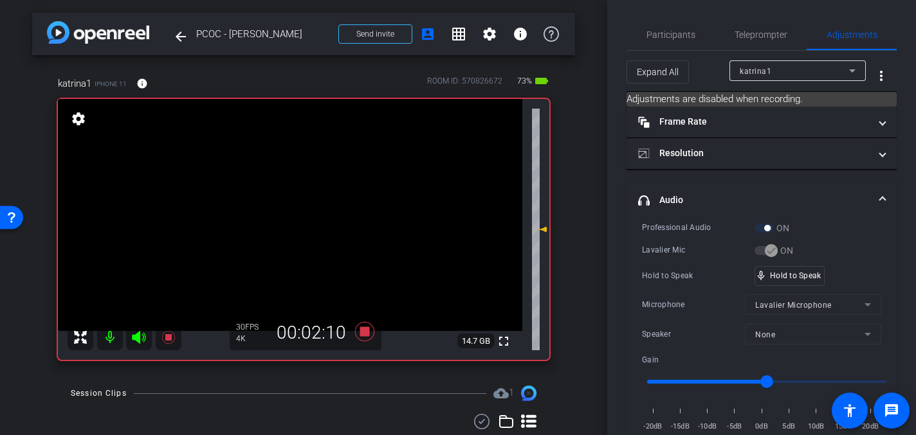
click at [306, 182] on video at bounding box center [290, 215] width 464 height 232
click at [293, 197] on video at bounding box center [290, 215] width 464 height 232
click at [286, 193] on video at bounding box center [290, 215] width 464 height 232
click at [289, 192] on video at bounding box center [290, 215] width 464 height 232
click at [292, 196] on video at bounding box center [290, 215] width 464 height 232
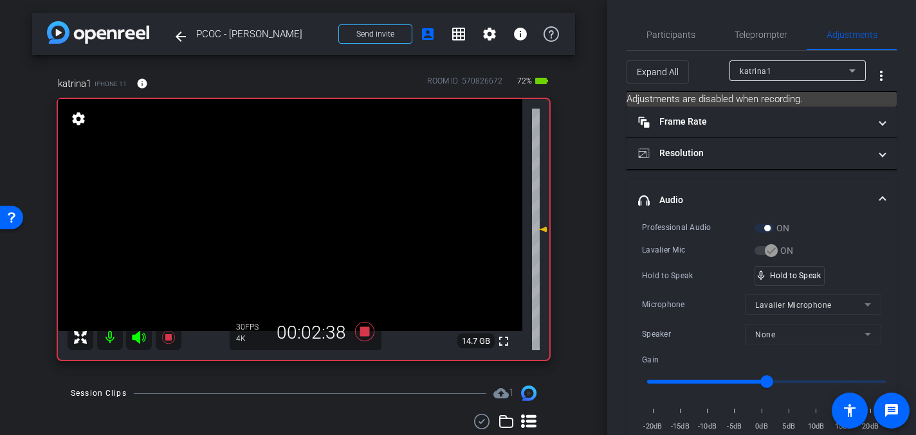
click at [292, 196] on video at bounding box center [290, 215] width 464 height 232
click at [301, 194] on video at bounding box center [290, 215] width 464 height 232
click at [302, 185] on video at bounding box center [290, 215] width 464 height 232
click at [297, 190] on video at bounding box center [290, 215] width 464 height 232
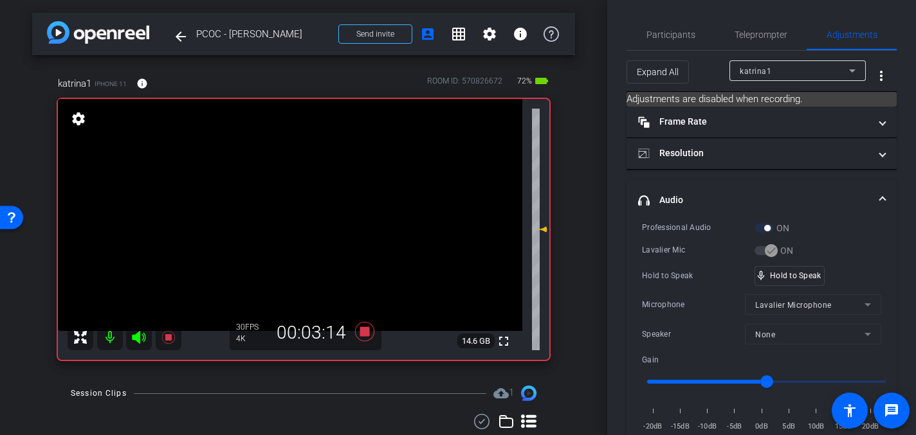
click at [298, 195] on video at bounding box center [290, 215] width 464 height 232
click at [295, 192] on video at bounding box center [290, 215] width 464 height 232
click at [287, 194] on video at bounding box center [290, 215] width 464 height 232
click at [292, 197] on video at bounding box center [290, 215] width 464 height 232
click at [289, 191] on video at bounding box center [290, 215] width 464 height 232
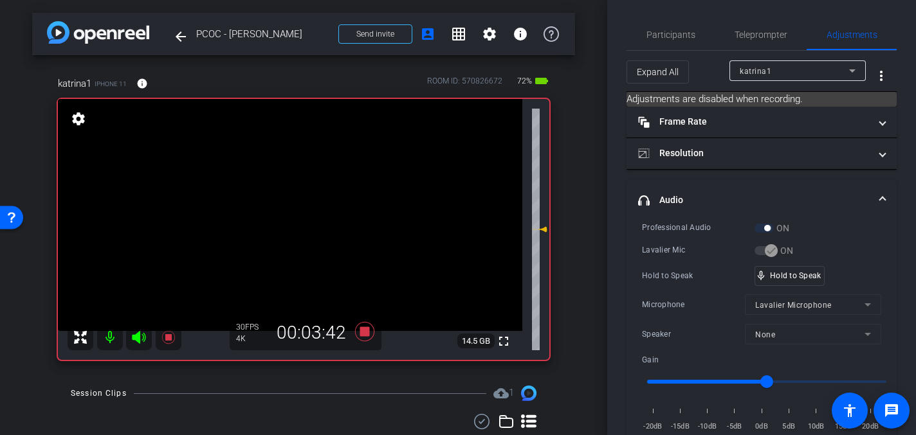
click at [290, 199] on video at bounding box center [290, 215] width 464 height 232
click at [295, 199] on video at bounding box center [290, 215] width 464 height 232
click at [295, 201] on video at bounding box center [290, 215] width 464 height 232
click at [297, 199] on video at bounding box center [290, 215] width 464 height 232
click at [302, 196] on video at bounding box center [290, 215] width 464 height 232
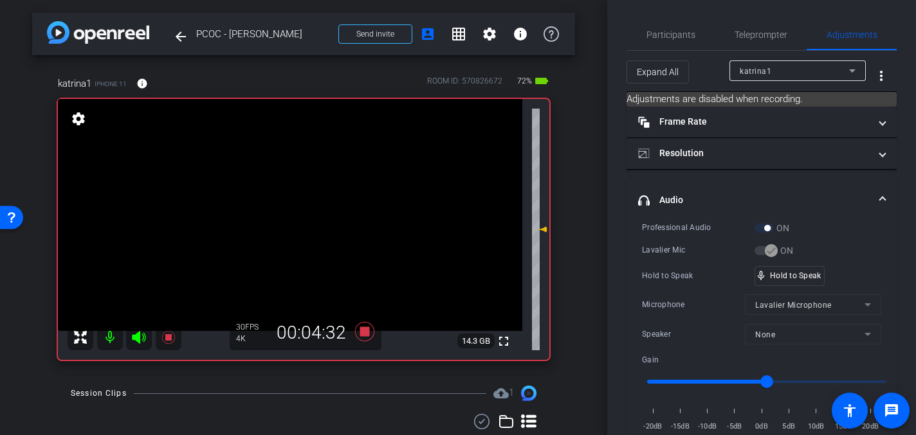
click at [302, 194] on video at bounding box center [290, 215] width 464 height 232
click at [315, 192] on video at bounding box center [290, 215] width 464 height 232
click at [311, 196] on div at bounding box center [315, 192] width 32 height 32
click at [309, 195] on video at bounding box center [290, 215] width 464 height 232
click at [296, 193] on video at bounding box center [290, 215] width 464 height 232
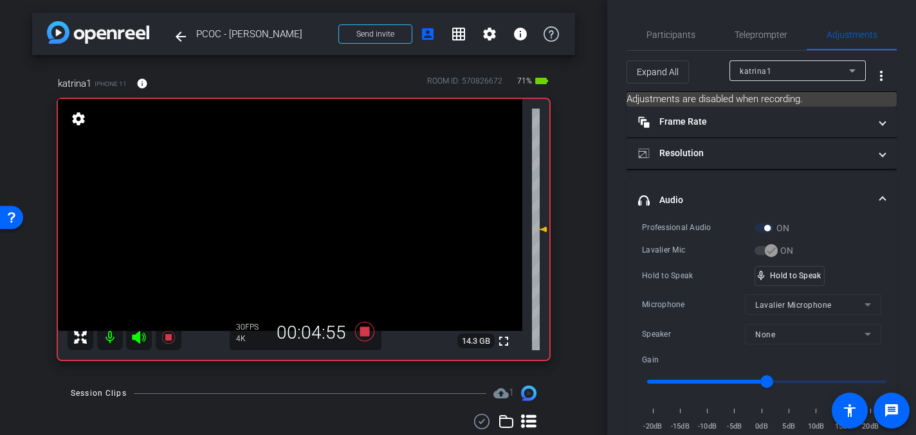
click at [299, 192] on video at bounding box center [290, 215] width 464 height 232
click at [296, 200] on video at bounding box center [290, 215] width 464 height 232
click at [296, 197] on video at bounding box center [290, 215] width 464 height 232
click at [293, 191] on video at bounding box center [290, 215] width 464 height 232
click at [294, 192] on video at bounding box center [290, 215] width 464 height 232
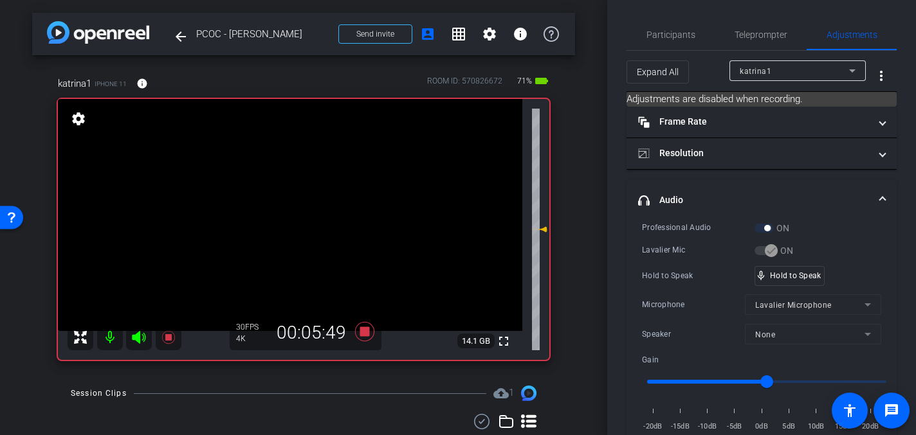
click at [294, 192] on video at bounding box center [290, 215] width 464 height 232
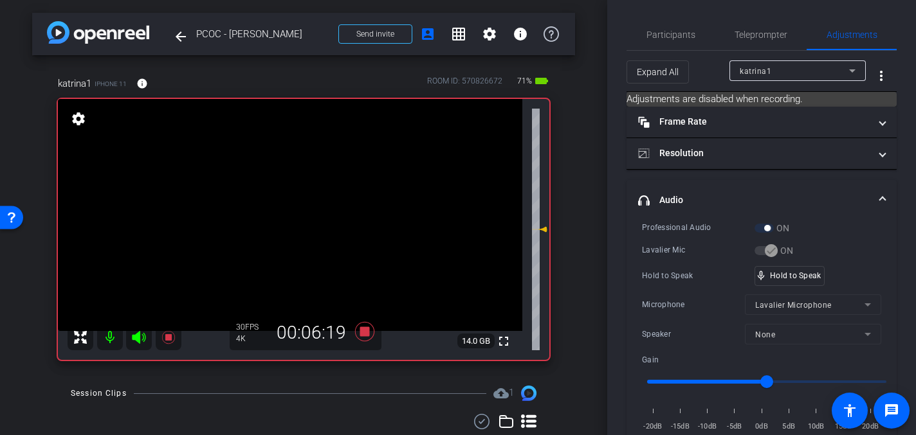
click at [298, 196] on video at bounding box center [290, 215] width 464 height 232
click at [297, 195] on video at bounding box center [290, 215] width 464 height 232
click at [295, 196] on video at bounding box center [290, 215] width 464 height 232
click at [366, 331] on icon at bounding box center [364, 331] width 19 height 19
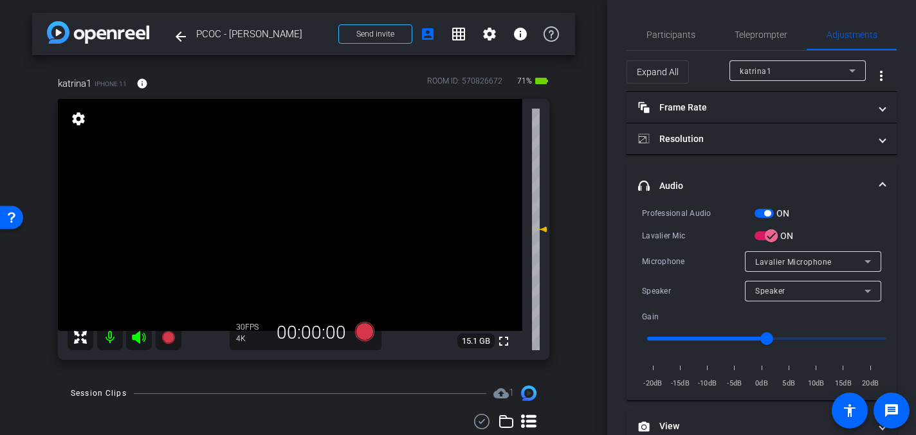
click at [295, 244] on video at bounding box center [290, 215] width 464 height 232
click at [364, 331] on icon at bounding box center [364, 331] width 19 height 19
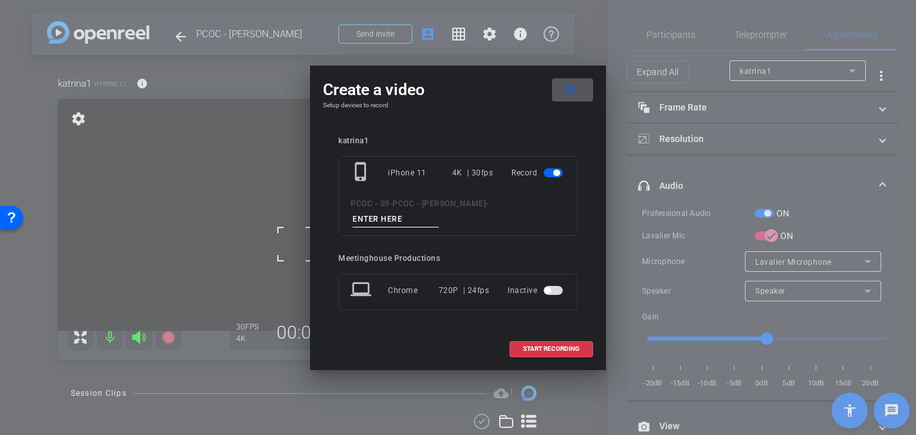
click at [383, 216] on input at bounding box center [395, 220] width 86 height 16
type input "904 - Clip 4"
click at [536, 354] on span at bounding box center [551, 349] width 82 height 31
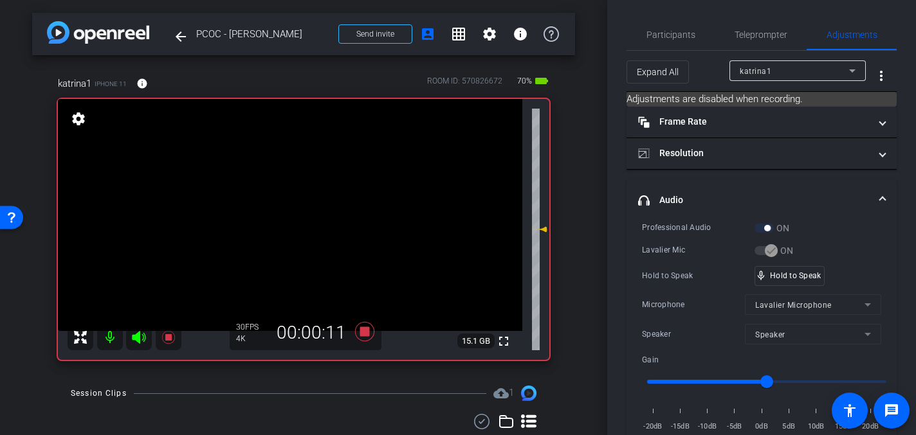
click at [293, 201] on video at bounding box center [290, 215] width 464 height 232
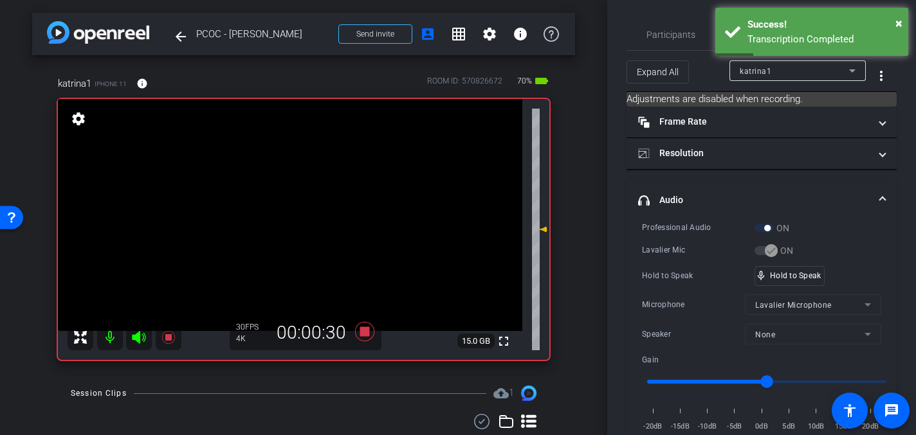
click at [293, 201] on video at bounding box center [290, 215] width 464 height 232
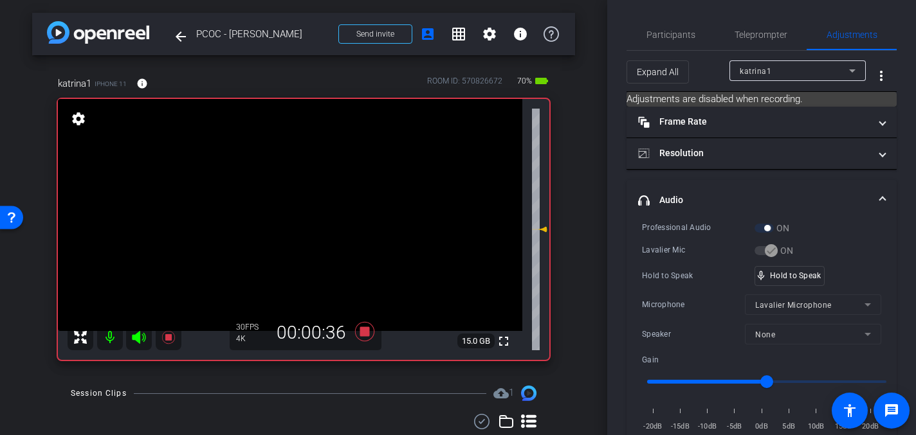
click at [299, 193] on video at bounding box center [290, 215] width 464 height 232
click at [295, 190] on video at bounding box center [290, 215] width 464 height 232
click at [290, 187] on div at bounding box center [295, 190] width 32 height 32
click at [292, 191] on video at bounding box center [290, 215] width 464 height 232
click at [291, 190] on video at bounding box center [290, 215] width 464 height 232
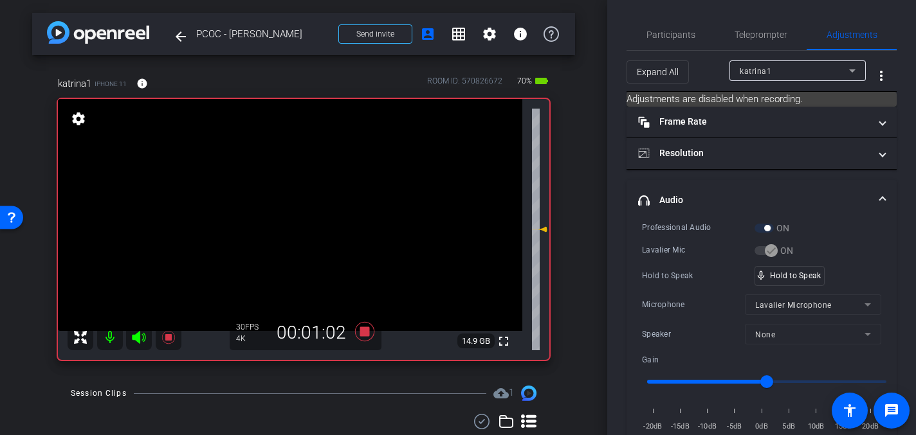
click at [293, 196] on video at bounding box center [290, 215] width 464 height 232
click at [300, 193] on video at bounding box center [290, 215] width 464 height 232
click at [302, 188] on video at bounding box center [290, 215] width 464 height 232
click at [292, 196] on video at bounding box center [290, 215] width 464 height 232
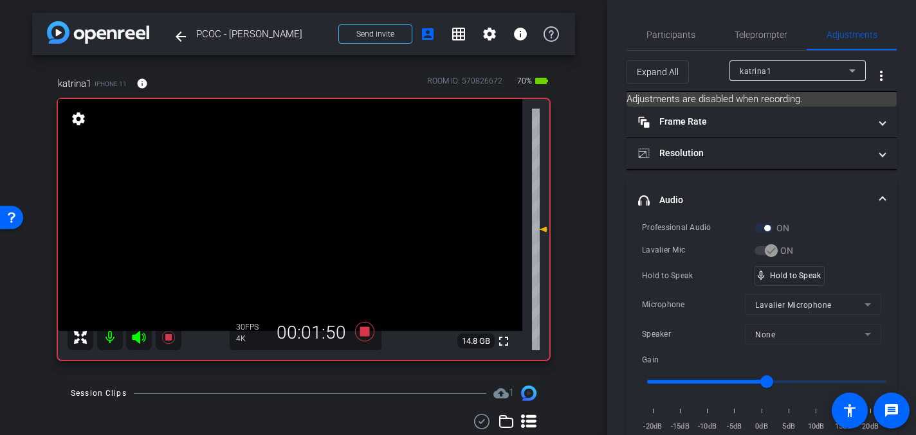
click at [297, 201] on video at bounding box center [290, 215] width 464 height 232
click at [302, 192] on video at bounding box center [290, 215] width 464 height 232
click at [297, 192] on video at bounding box center [290, 215] width 464 height 232
click at [298, 198] on video at bounding box center [290, 215] width 464 height 232
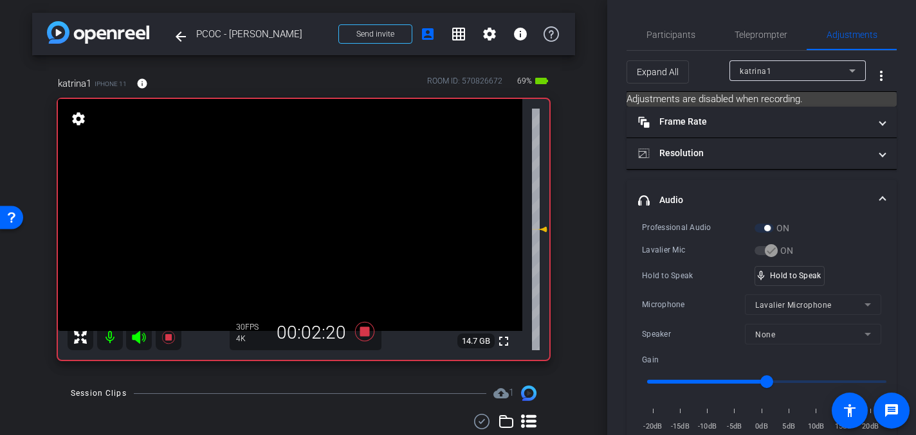
click at [305, 207] on video at bounding box center [290, 215] width 464 height 232
click at [297, 190] on video at bounding box center [290, 215] width 464 height 232
click at [297, 197] on video at bounding box center [290, 215] width 464 height 232
click at [293, 192] on video at bounding box center [290, 215] width 464 height 232
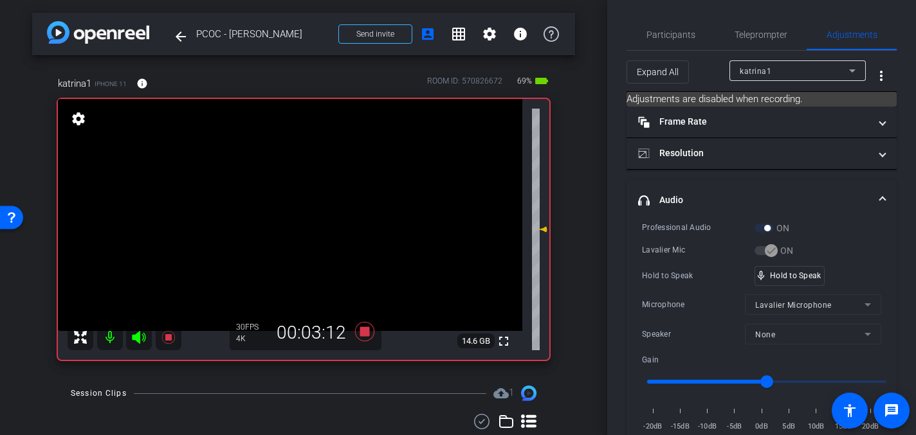
click at [298, 202] on video at bounding box center [290, 215] width 464 height 232
click at [294, 197] on video at bounding box center [290, 215] width 464 height 232
click at [293, 185] on video at bounding box center [290, 215] width 464 height 232
click at [291, 199] on video at bounding box center [290, 215] width 464 height 232
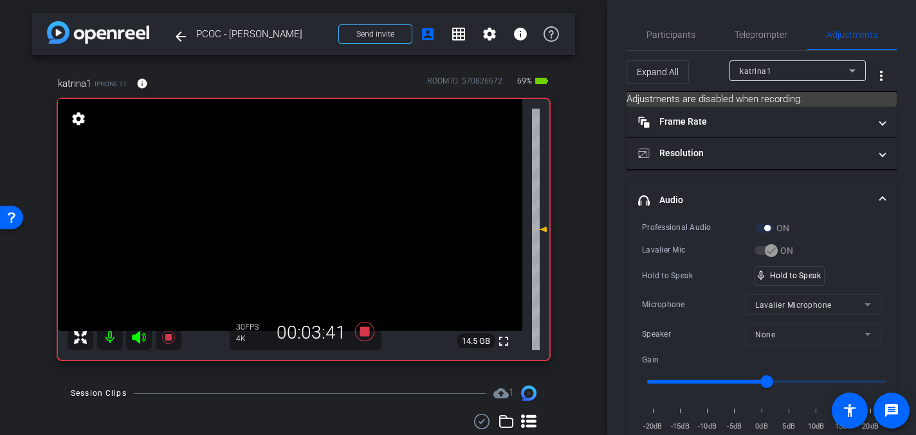
click at [293, 190] on video at bounding box center [290, 215] width 464 height 232
click at [287, 193] on video at bounding box center [290, 215] width 464 height 232
click at [298, 198] on video at bounding box center [290, 215] width 464 height 232
click at [302, 196] on video at bounding box center [290, 215] width 464 height 232
click at [299, 193] on video at bounding box center [290, 215] width 464 height 232
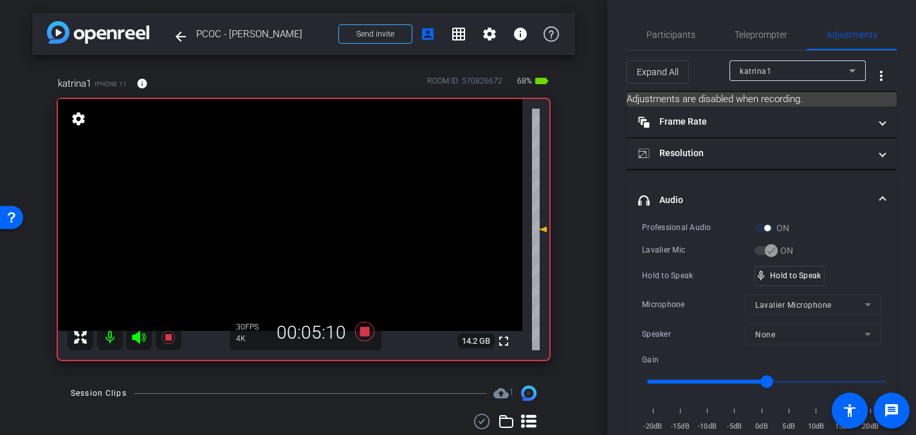
click at [291, 195] on video at bounding box center [290, 215] width 464 height 232
click at [295, 201] on video at bounding box center [290, 214] width 464 height 232
click at [296, 205] on video at bounding box center [290, 214] width 464 height 232
click at [289, 201] on video at bounding box center [290, 214] width 464 height 232
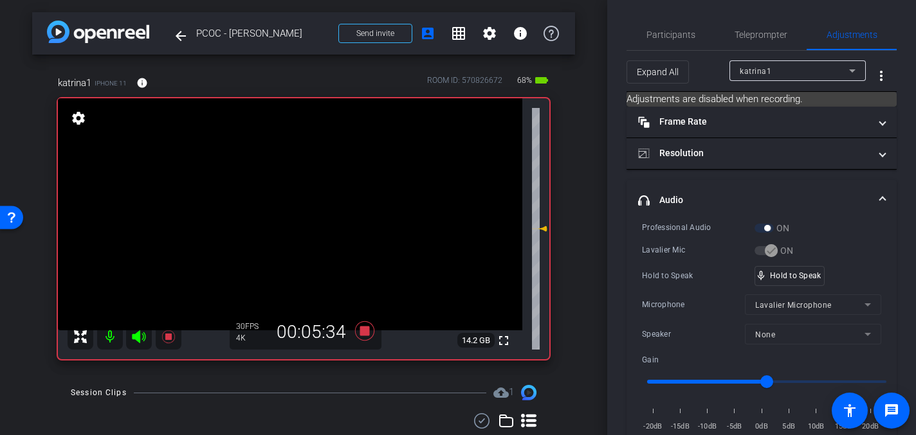
click at [293, 194] on video at bounding box center [290, 214] width 464 height 232
click at [296, 196] on video at bounding box center [290, 214] width 464 height 232
click at [292, 194] on video at bounding box center [290, 214] width 464 height 232
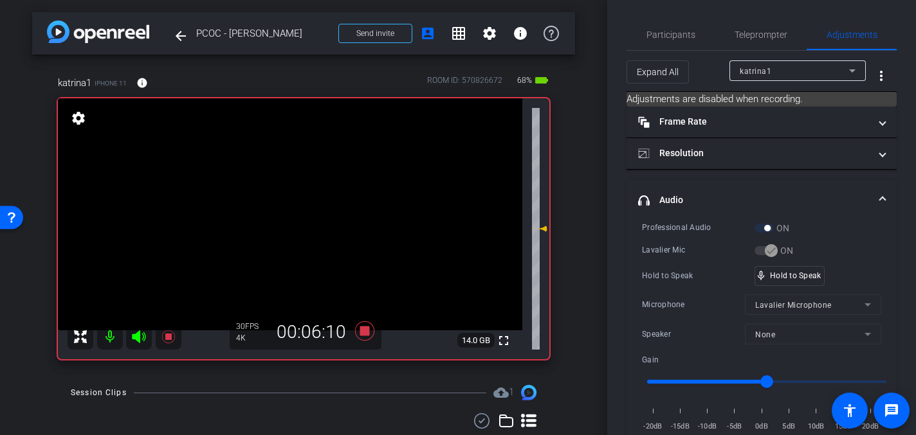
click at [284, 196] on video at bounding box center [290, 214] width 464 height 232
click at [279, 192] on video at bounding box center [290, 214] width 464 height 232
click at [297, 189] on video at bounding box center [290, 214] width 464 height 232
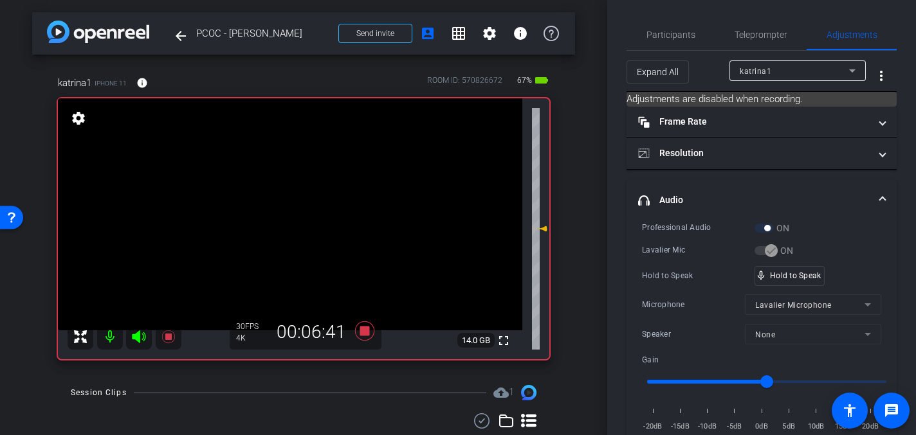
click at [297, 189] on video at bounding box center [290, 214] width 464 height 232
click at [297, 198] on video at bounding box center [290, 214] width 464 height 232
click at [300, 188] on video at bounding box center [290, 214] width 464 height 232
click at [284, 187] on video at bounding box center [290, 214] width 464 height 232
click at [363, 329] on icon at bounding box center [364, 331] width 19 height 19
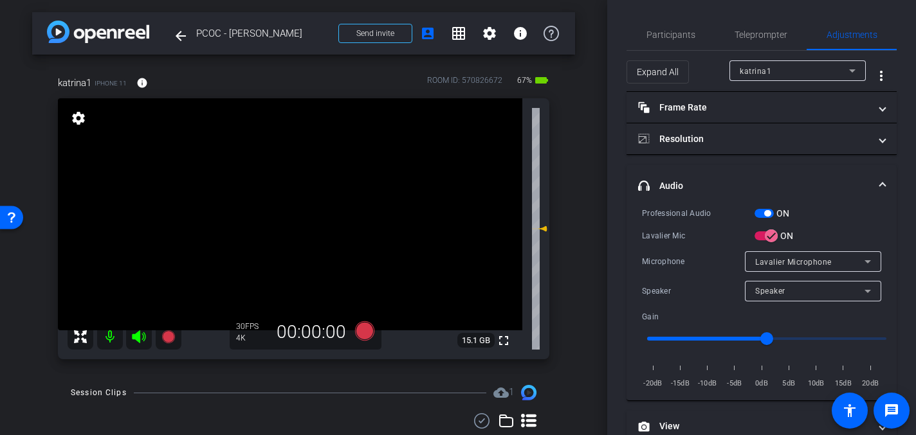
click at [304, 204] on video at bounding box center [290, 214] width 464 height 232
click at [363, 333] on icon at bounding box center [364, 331] width 19 height 19
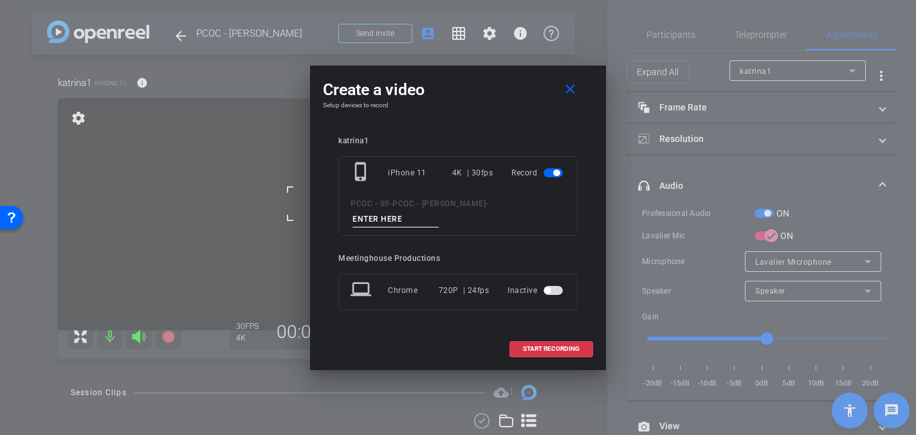
click at [391, 215] on input at bounding box center [395, 220] width 86 height 16
type input "904 - Clip 5"
click at [540, 352] on span "START RECORDING" at bounding box center [551, 349] width 57 height 6
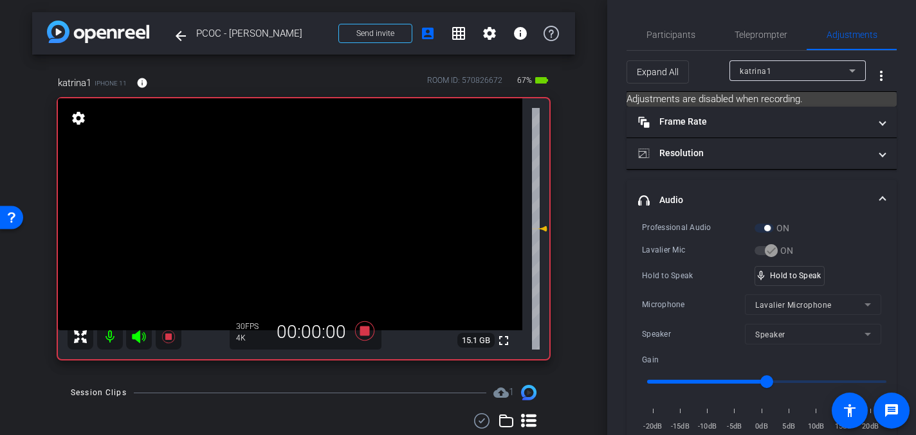
click at [291, 183] on video at bounding box center [290, 214] width 464 height 232
click at [303, 192] on video at bounding box center [290, 214] width 464 height 232
click at [306, 198] on video at bounding box center [290, 214] width 464 height 232
click at [287, 188] on video at bounding box center [290, 214] width 464 height 232
click at [303, 200] on video at bounding box center [290, 214] width 464 height 232
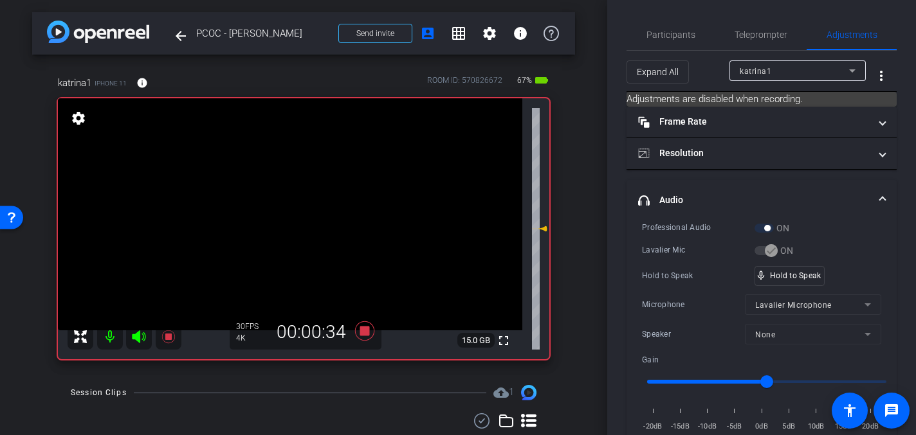
click at [284, 193] on video at bounding box center [290, 214] width 464 height 232
click at [306, 194] on video at bounding box center [290, 214] width 464 height 232
click at [298, 192] on video at bounding box center [290, 214] width 464 height 232
click at [292, 208] on video at bounding box center [290, 214] width 464 height 232
click at [365, 328] on icon at bounding box center [364, 331] width 19 height 19
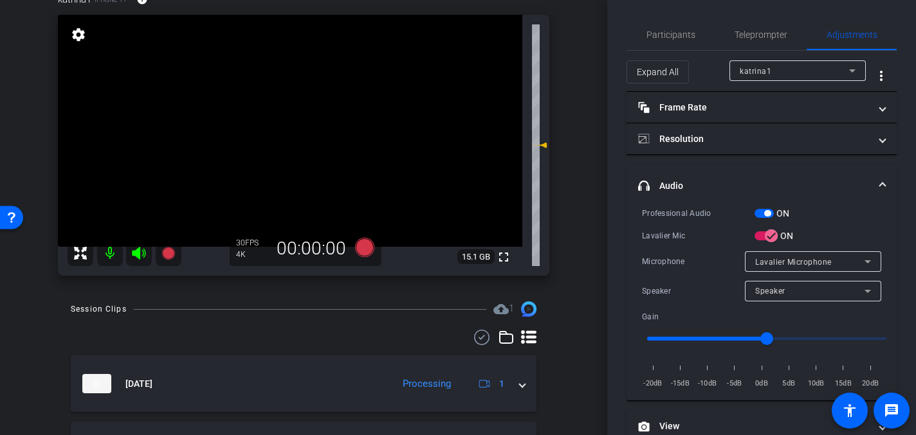
scroll to position [82, 0]
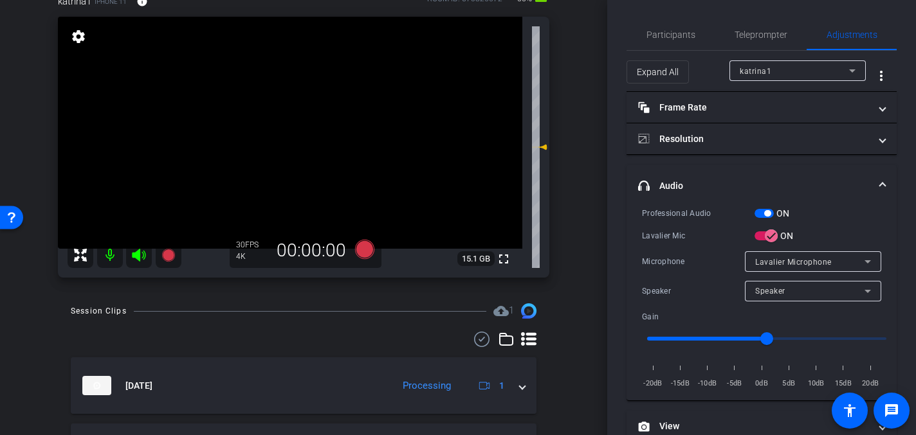
click at [306, 131] on video at bounding box center [290, 133] width 464 height 232
click at [318, 121] on video at bounding box center [290, 133] width 464 height 232
click at [291, 118] on video at bounding box center [290, 133] width 464 height 232
click at [303, 116] on video at bounding box center [290, 133] width 464 height 232
click at [297, 118] on video at bounding box center [290, 133] width 464 height 232
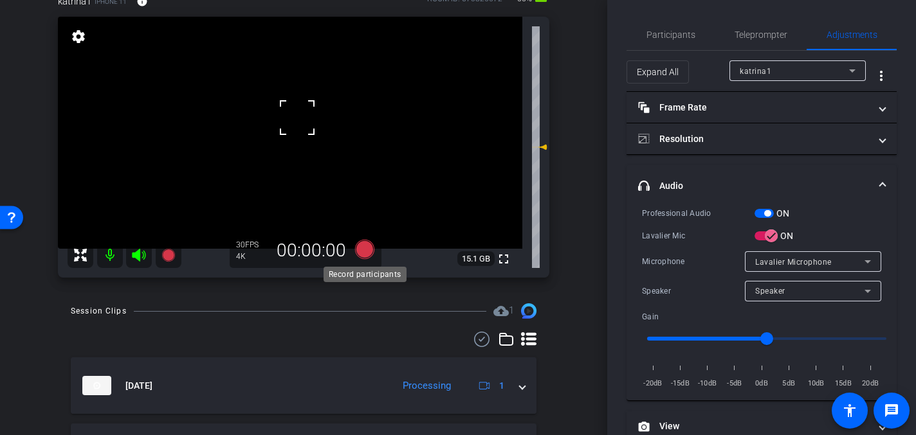
click at [372, 251] on icon at bounding box center [364, 249] width 19 height 19
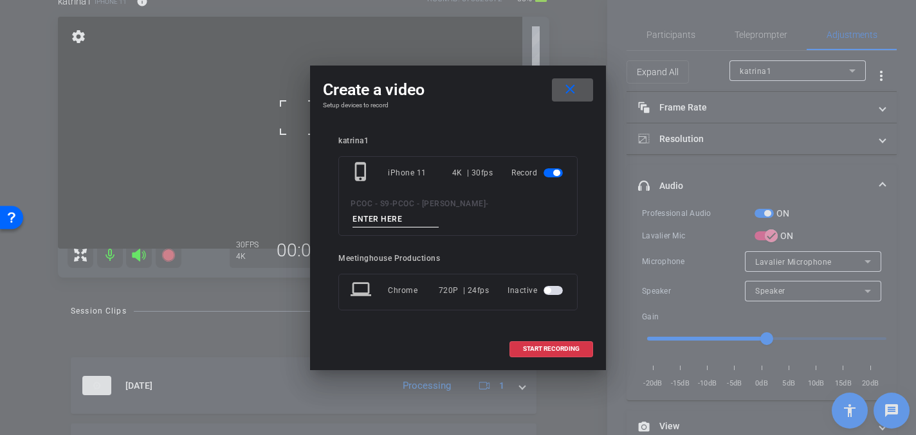
click at [392, 219] on input at bounding box center [395, 220] width 86 height 16
type input "904 - Clip 6"
click at [541, 348] on span "START RECORDING" at bounding box center [551, 349] width 57 height 6
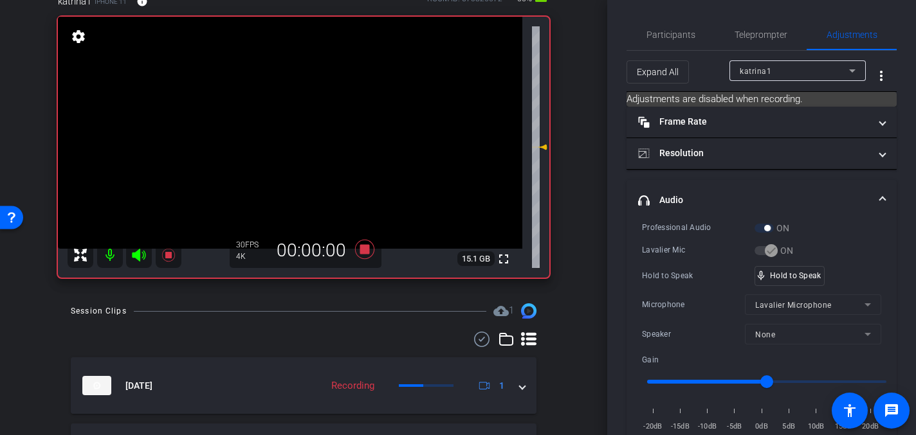
click at [265, 174] on video at bounding box center [290, 133] width 464 height 232
click at [302, 121] on video at bounding box center [290, 133] width 464 height 232
click at [297, 113] on video at bounding box center [290, 133] width 464 height 232
click at [296, 114] on video at bounding box center [290, 133] width 464 height 232
click at [294, 121] on video at bounding box center [290, 133] width 464 height 232
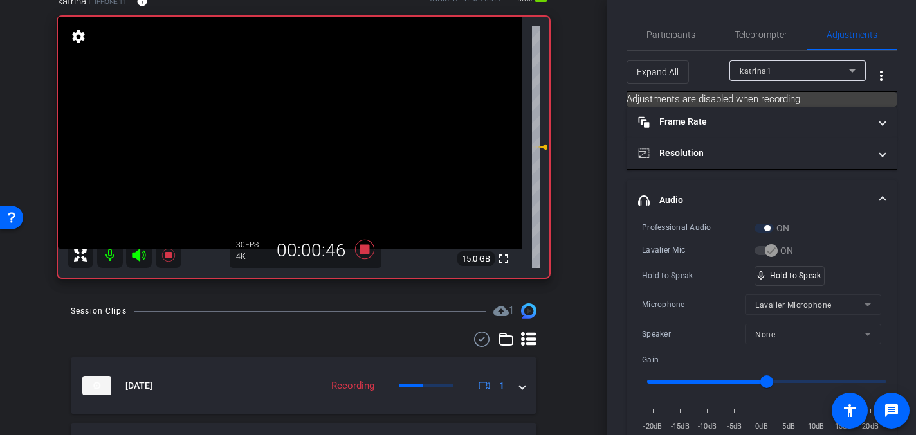
click at [297, 110] on video at bounding box center [290, 133] width 464 height 232
click at [296, 102] on video at bounding box center [290, 133] width 464 height 232
click at [290, 112] on video at bounding box center [290, 133] width 464 height 232
click at [296, 115] on video at bounding box center [290, 133] width 464 height 232
click at [300, 113] on video at bounding box center [290, 133] width 464 height 232
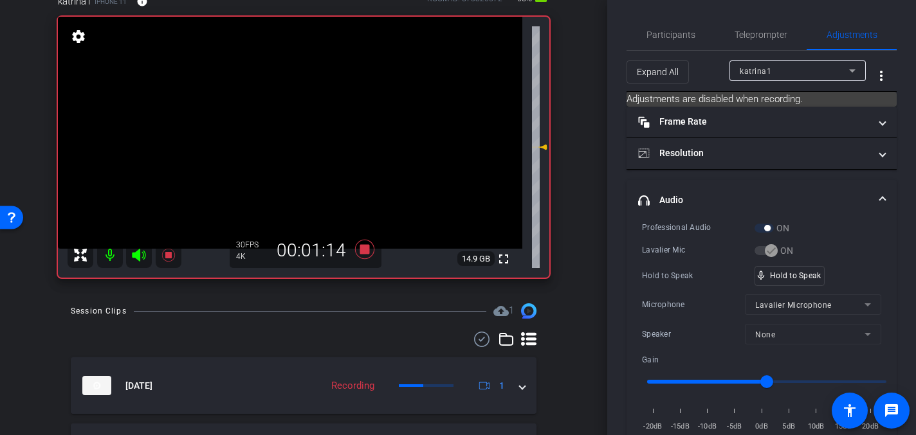
click at [295, 125] on video at bounding box center [290, 133] width 464 height 232
click at [284, 121] on video at bounding box center [290, 133] width 464 height 232
click at [297, 122] on video at bounding box center [290, 133] width 464 height 232
click at [300, 116] on video at bounding box center [290, 133] width 464 height 232
click at [285, 116] on video at bounding box center [290, 133] width 464 height 232
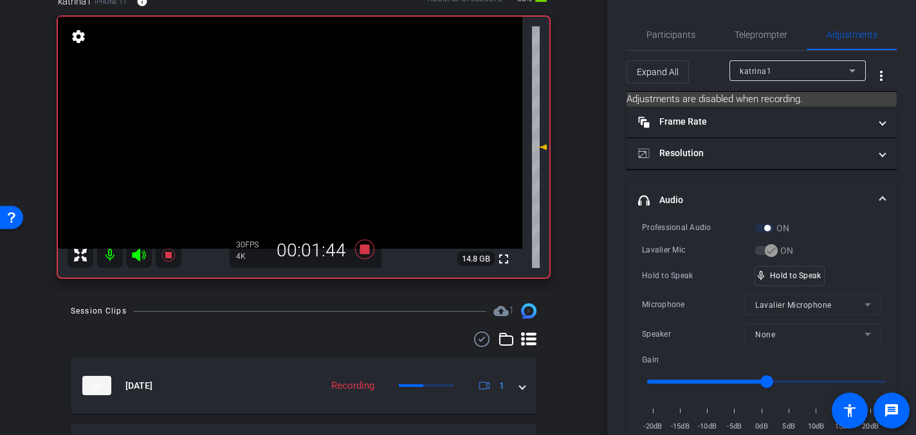
click at [285, 116] on video at bounding box center [290, 133] width 464 height 232
click at [313, 123] on video at bounding box center [290, 133] width 464 height 232
click at [304, 113] on video at bounding box center [290, 133] width 464 height 232
click at [291, 115] on video at bounding box center [290, 133] width 464 height 232
click at [291, 118] on video at bounding box center [290, 133] width 464 height 232
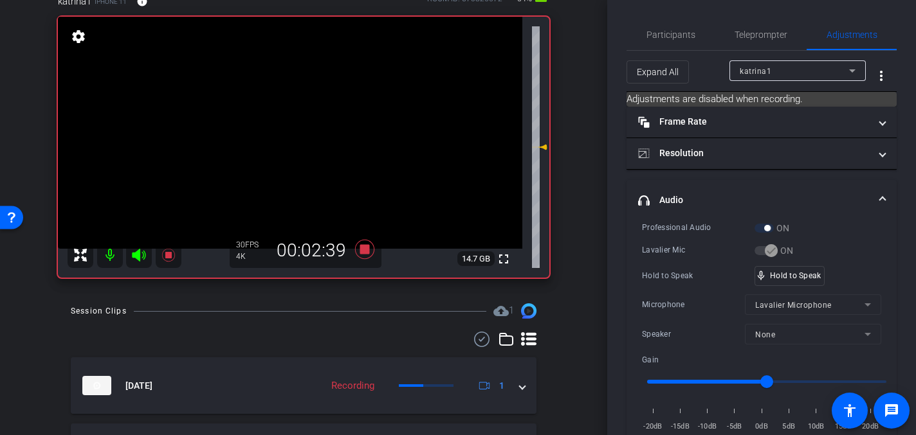
click at [275, 114] on video at bounding box center [290, 133] width 464 height 232
click at [289, 120] on video at bounding box center [290, 133] width 464 height 232
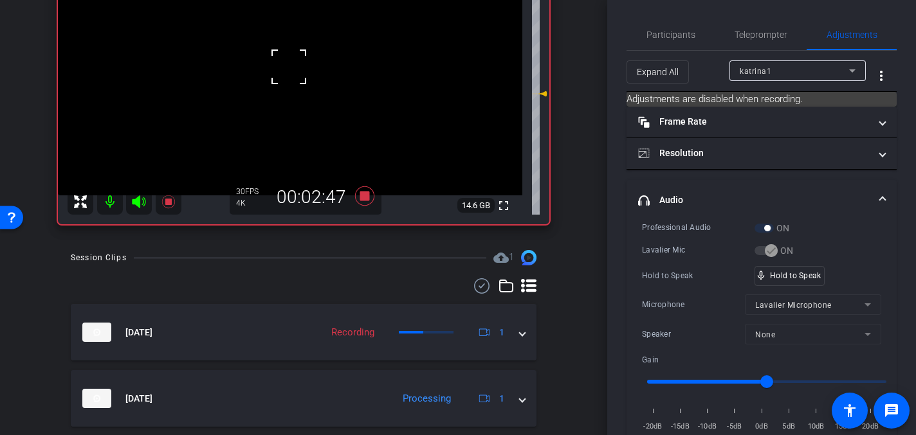
scroll to position [0, 0]
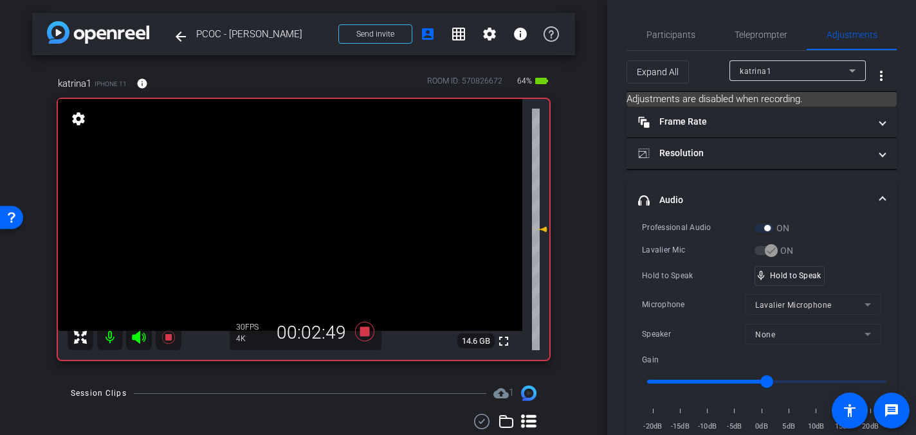
click at [291, 199] on video at bounding box center [290, 215] width 464 height 232
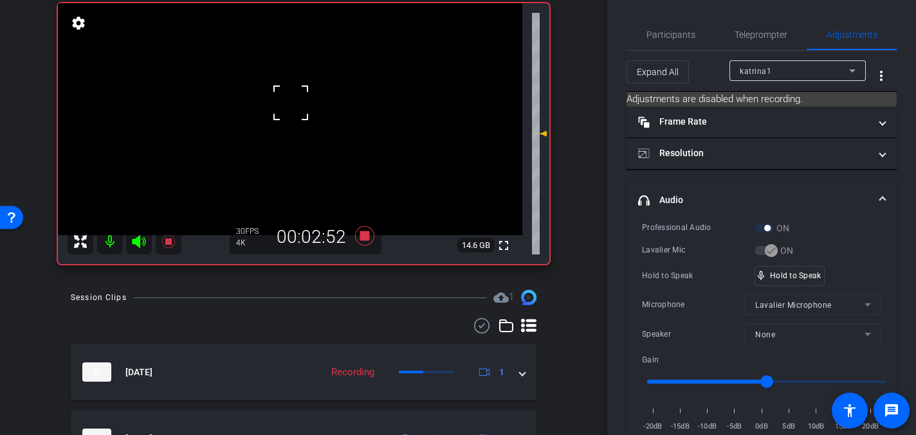
scroll to position [95, 0]
click at [304, 104] on video at bounding box center [290, 120] width 464 height 232
click at [303, 108] on video at bounding box center [290, 120] width 464 height 232
click at [297, 109] on video at bounding box center [290, 120] width 464 height 232
click at [288, 104] on video at bounding box center [290, 120] width 464 height 232
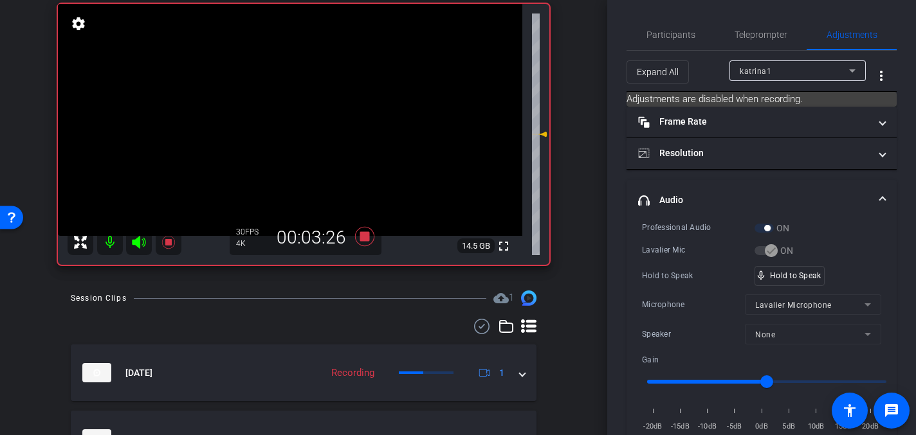
click at [290, 97] on video at bounding box center [290, 120] width 464 height 232
click at [299, 105] on video at bounding box center [290, 120] width 464 height 232
click at [296, 100] on video at bounding box center [290, 120] width 464 height 232
click at [302, 98] on video at bounding box center [290, 120] width 464 height 232
click at [298, 103] on video at bounding box center [290, 120] width 464 height 232
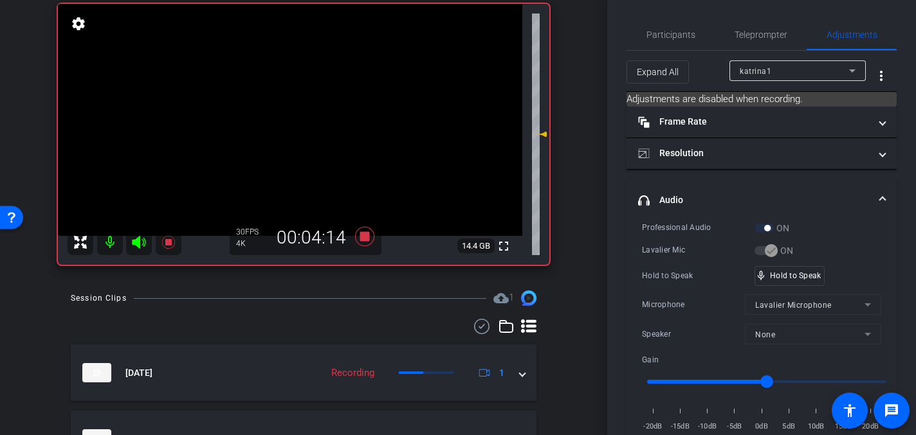
click at [300, 90] on video at bounding box center [290, 120] width 464 height 232
click at [306, 105] on video at bounding box center [290, 120] width 464 height 232
click at [286, 111] on video at bounding box center [290, 120] width 464 height 232
click at [293, 95] on video at bounding box center [290, 120] width 464 height 232
click at [299, 98] on video at bounding box center [290, 120] width 464 height 232
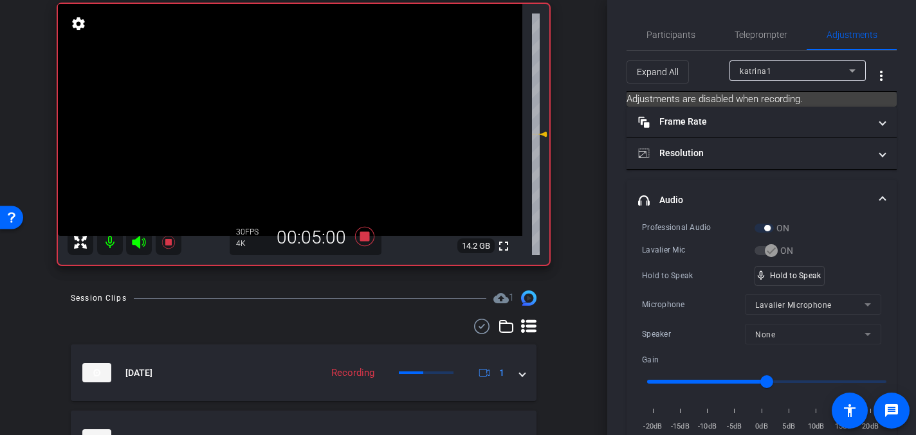
click at [304, 109] on video at bounding box center [290, 120] width 464 height 232
click at [298, 98] on video at bounding box center [290, 120] width 464 height 232
click at [365, 237] on icon at bounding box center [364, 236] width 19 height 19
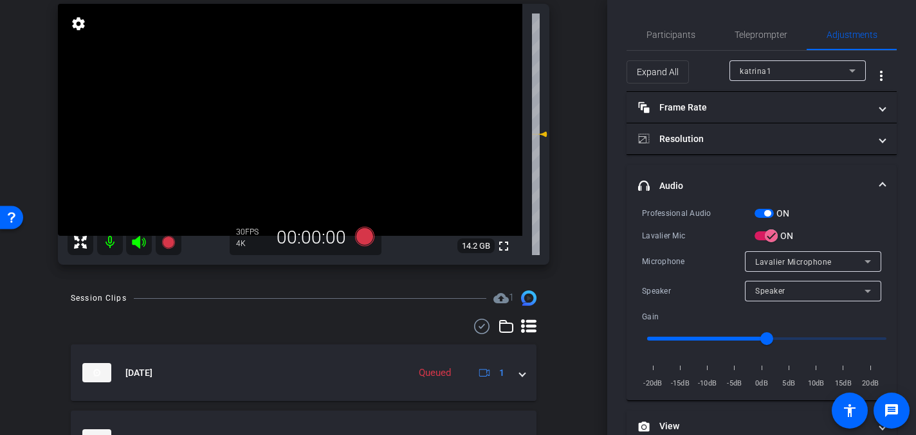
click at [291, 121] on video at bounding box center [290, 120] width 464 height 232
click at [361, 237] on icon at bounding box center [364, 236] width 19 height 19
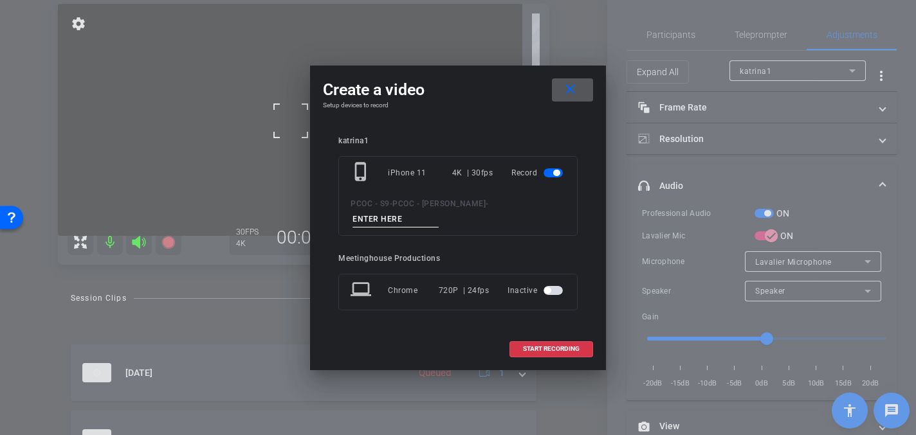
click at [387, 222] on input at bounding box center [395, 220] width 86 height 16
type input "904 - Clip 7"
click at [571, 352] on span "START RECORDING" at bounding box center [551, 349] width 57 height 6
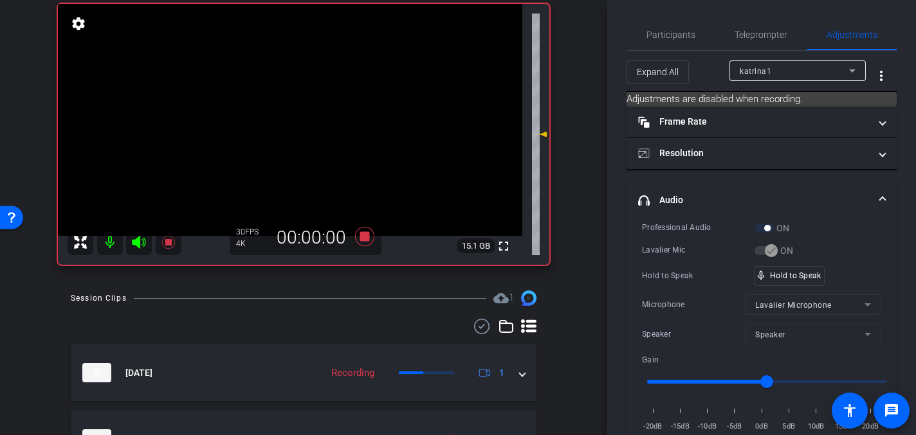
click at [291, 134] on video at bounding box center [290, 120] width 464 height 232
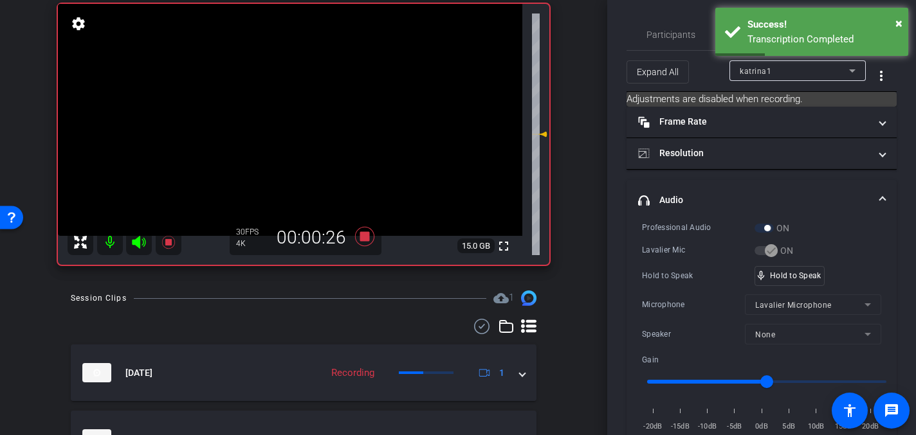
click at [281, 91] on video at bounding box center [290, 120] width 464 height 232
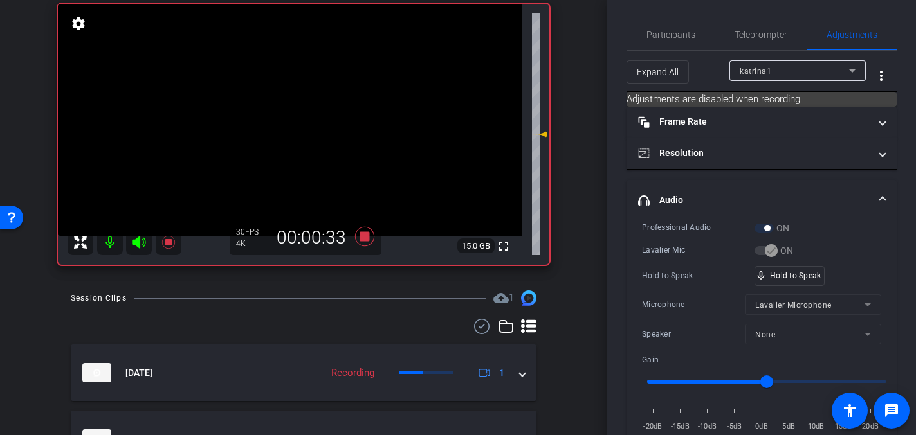
click at [298, 116] on video at bounding box center [290, 120] width 464 height 232
click at [304, 104] on video at bounding box center [290, 120] width 464 height 232
click at [291, 102] on video at bounding box center [290, 120] width 464 height 232
click at [291, 104] on video at bounding box center [290, 120] width 464 height 232
click at [304, 98] on video at bounding box center [290, 120] width 464 height 232
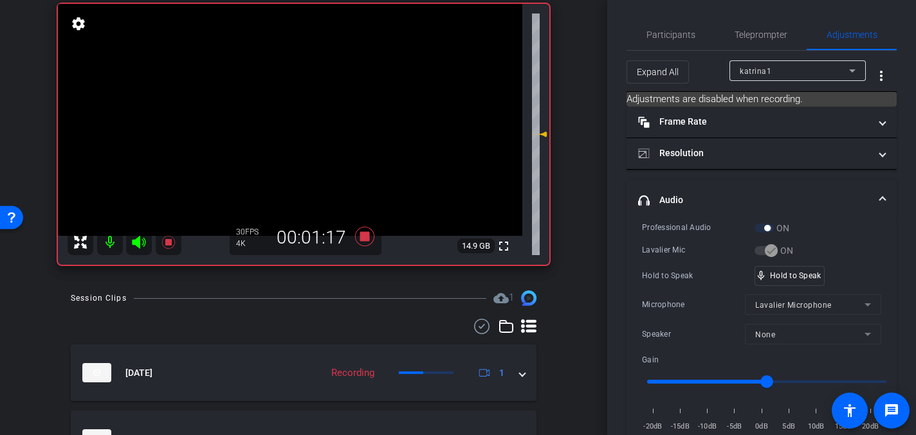
click at [299, 107] on video at bounding box center [290, 120] width 464 height 232
click at [291, 103] on video at bounding box center [290, 120] width 464 height 232
click at [297, 102] on video at bounding box center [290, 120] width 464 height 232
click at [291, 104] on video at bounding box center [290, 120] width 464 height 232
click at [293, 105] on video at bounding box center [290, 120] width 464 height 232
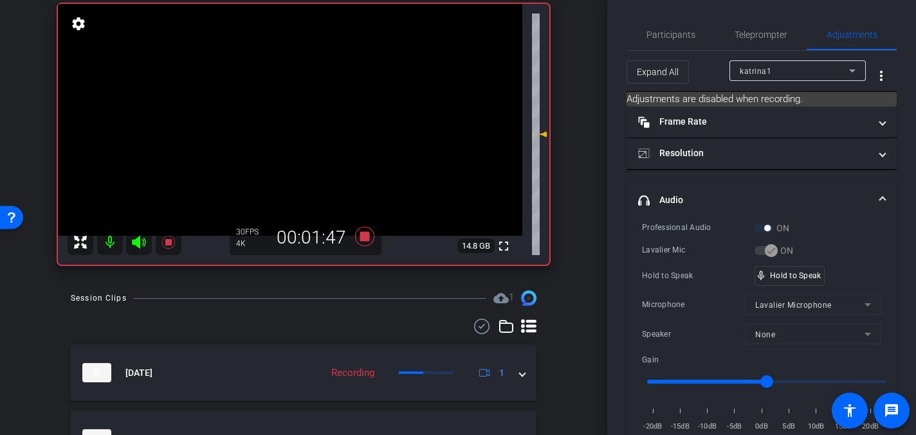
click at [295, 100] on video at bounding box center [290, 120] width 464 height 232
click at [300, 107] on video at bounding box center [290, 120] width 464 height 232
click at [298, 95] on video at bounding box center [290, 120] width 464 height 232
click at [294, 101] on video at bounding box center [290, 120] width 464 height 232
click at [291, 105] on video at bounding box center [290, 120] width 464 height 232
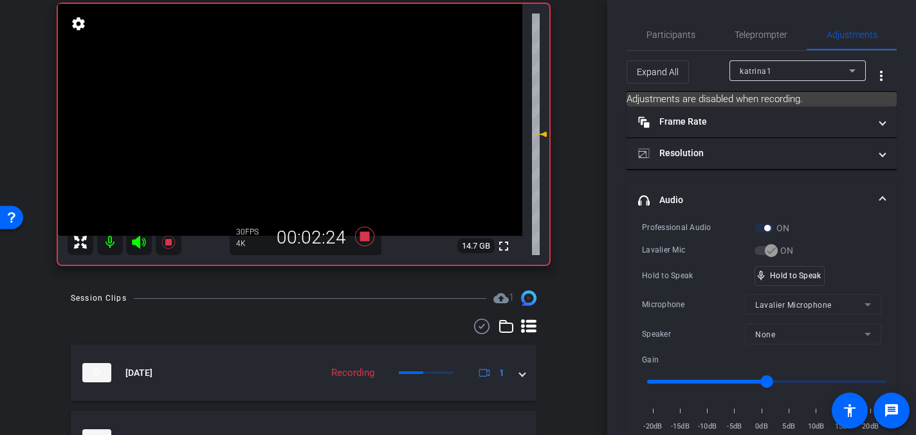
click at [291, 104] on video at bounding box center [290, 120] width 464 height 232
click at [284, 100] on video at bounding box center [290, 120] width 464 height 232
click at [296, 109] on video at bounding box center [290, 120] width 464 height 232
click at [308, 95] on video at bounding box center [290, 120] width 464 height 232
click at [298, 99] on video at bounding box center [290, 120] width 464 height 232
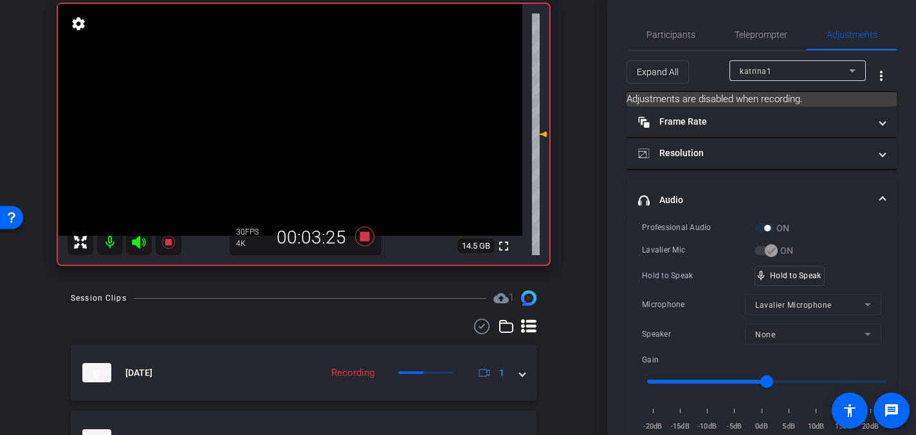
click at [289, 105] on video at bounding box center [290, 120] width 464 height 232
click at [298, 109] on video at bounding box center [290, 120] width 464 height 232
click at [292, 109] on video at bounding box center [290, 120] width 464 height 232
click at [310, 97] on video at bounding box center [290, 120] width 464 height 232
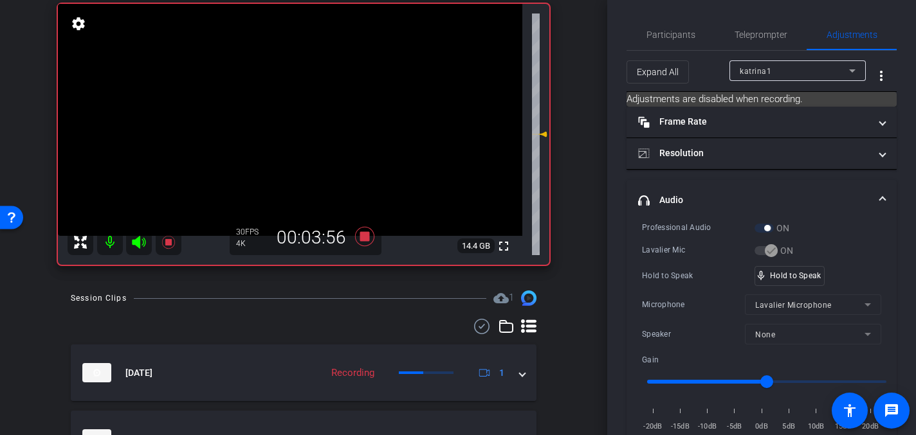
click at [288, 105] on video at bounding box center [290, 120] width 464 height 232
click at [292, 103] on video at bounding box center [290, 120] width 464 height 232
click at [297, 100] on div at bounding box center [292, 103] width 32 height 32
click at [297, 100] on video at bounding box center [290, 120] width 464 height 232
click at [297, 100] on div at bounding box center [296, 100] width 32 height 32
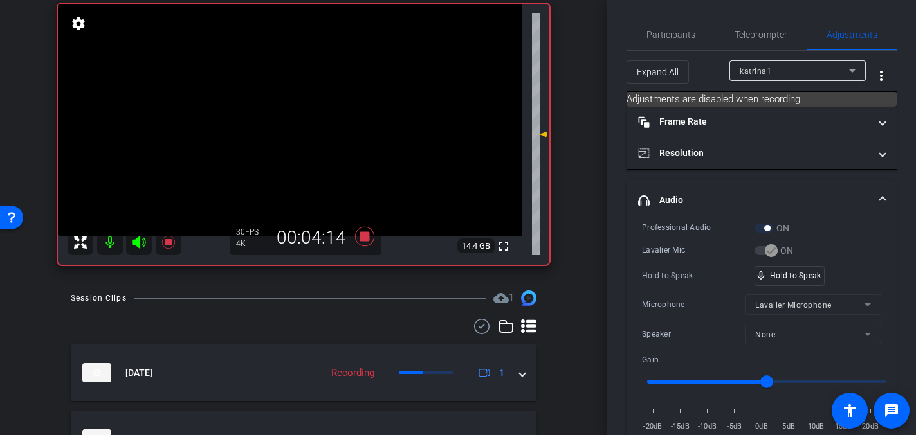
click at [295, 109] on video at bounding box center [290, 120] width 464 height 232
click at [284, 106] on video at bounding box center [290, 120] width 464 height 232
click at [303, 107] on video at bounding box center [290, 120] width 464 height 232
click at [365, 237] on icon at bounding box center [364, 236] width 19 height 19
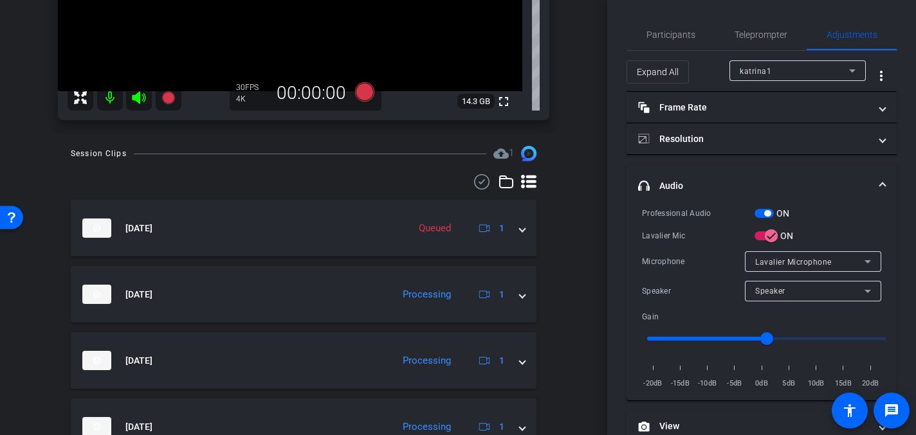
scroll to position [0, 0]
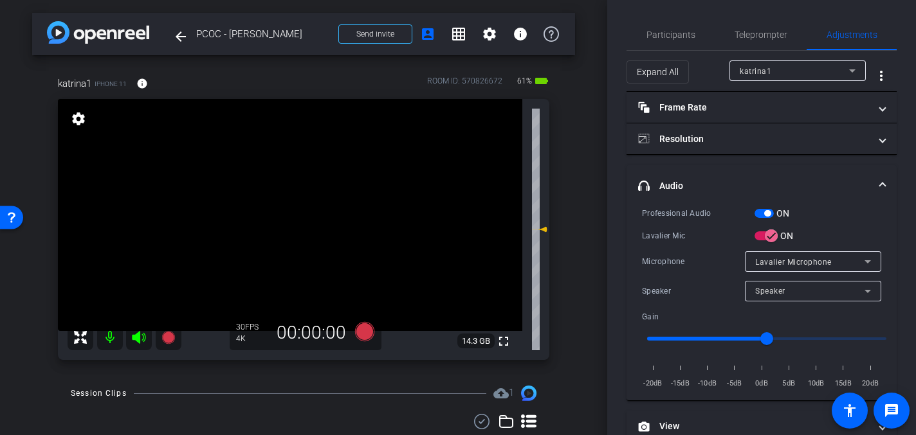
click at [296, 187] on video at bounding box center [290, 215] width 464 height 232
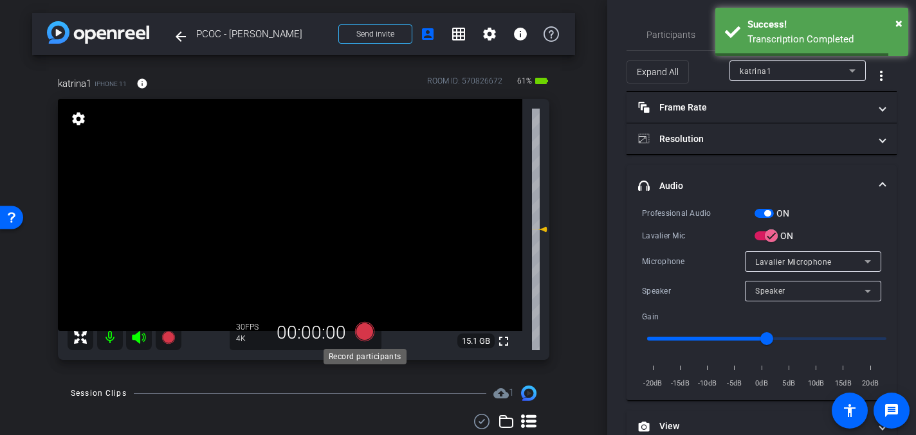
click at [365, 333] on icon at bounding box center [364, 331] width 19 height 19
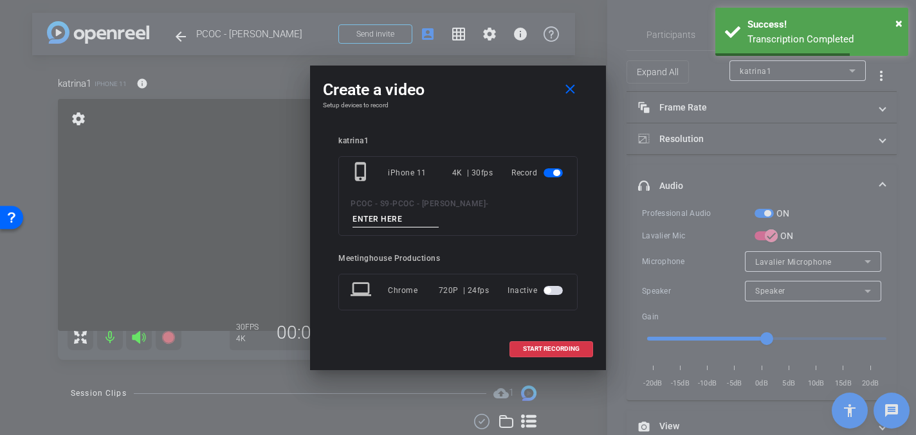
click at [366, 216] on input at bounding box center [395, 220] width 86 height 16
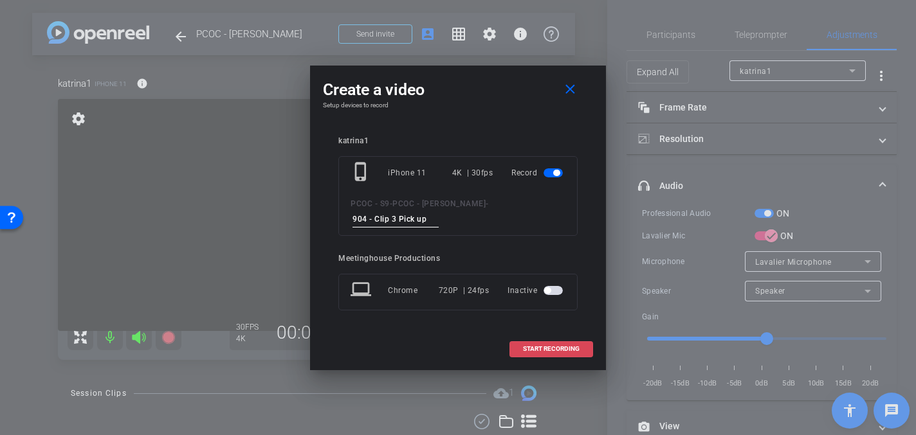
type input "904 - Clip 3 Pick up"
click at [533, 344] on span at bounding box center [551, 349] width 82 height 31
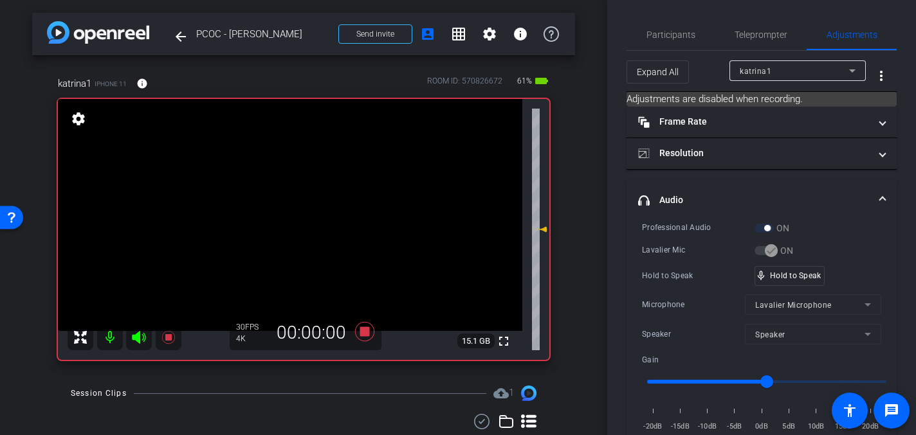
click at [318, 206] on video at bounding box center [290, 215] width 464 height 232
click at [781, 281] on div "mic_none Speaking..." at bounding box center [784, 276] width 58 height 19
click at [298, 197] on video at bounding box center [290, 215] width 464 height 232
click at [364, 331] on icon at bounding box center [364, 331] width 19 height 19
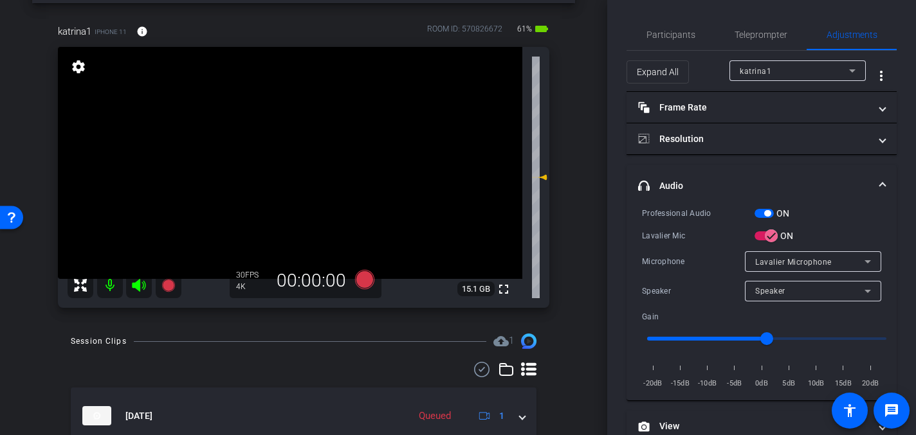
scroll to position [46, 0]
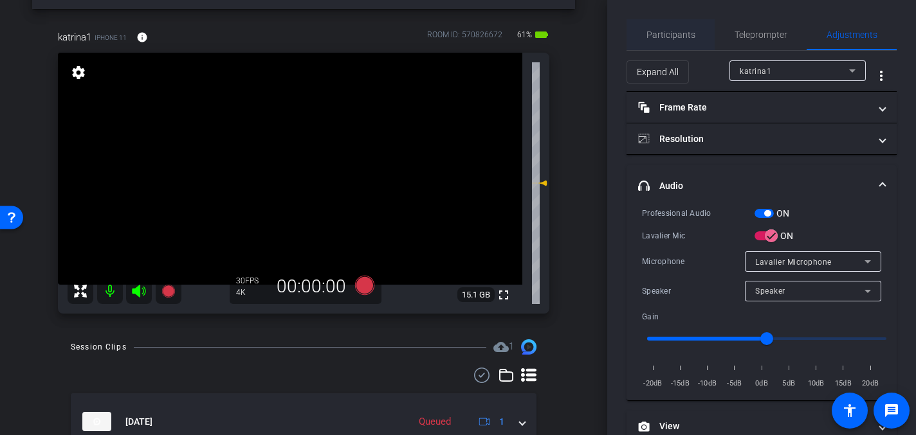
click at [670, 34] on span "Participants" at bounding box center [670, 34] width 49 height 9
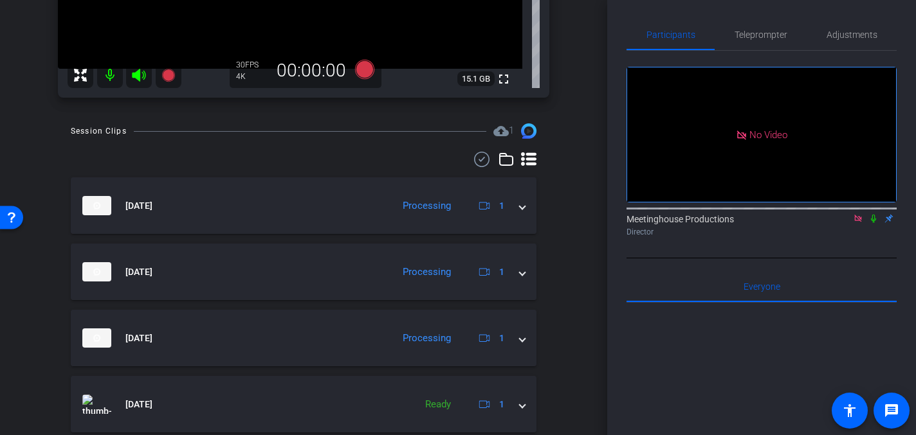
scroll to position [0, 0]
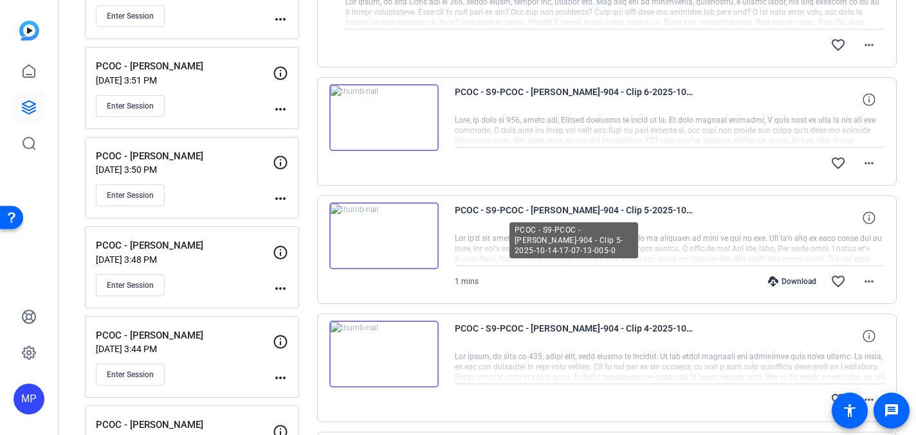
scroll to position [343, 0]
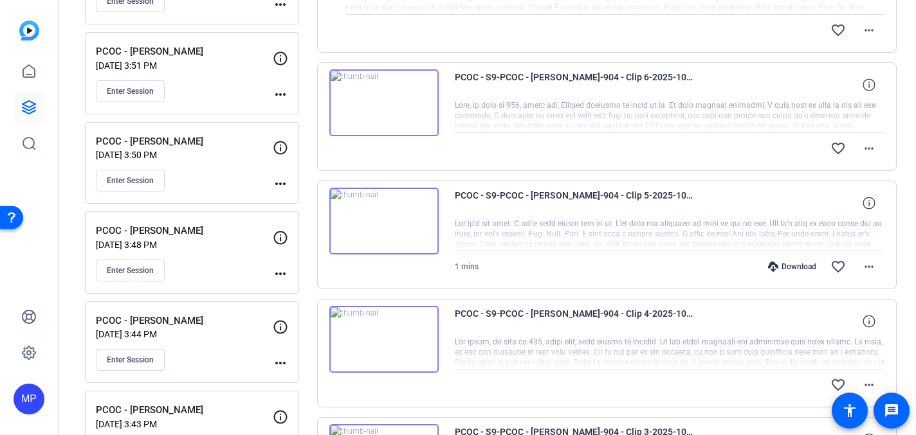
click at [395, 224] on img at bounding box center [383, 221] width 109 height 67
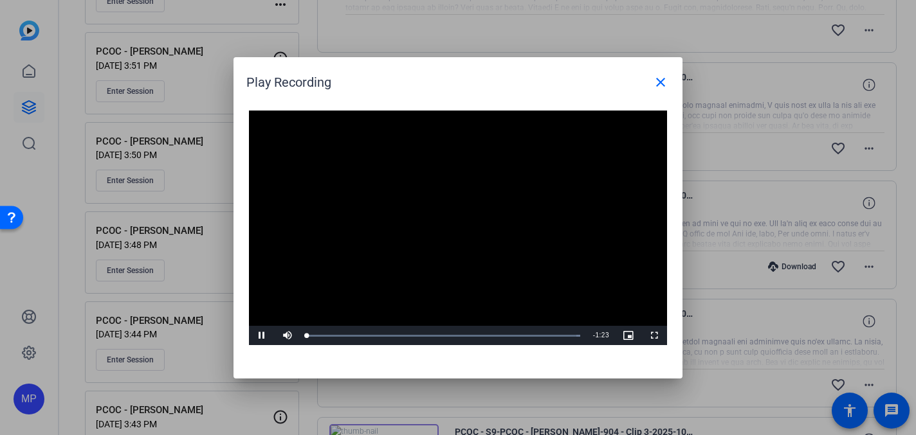
click at [444, 216] on video "Video Player" at bounding box center [458, 228] width 418 height 235
click at [486, 227] on video "Video Player" at bounding box center [458, 228] width 418 height 235
click at [653, 88] on mat-icon "close" at bounding box center [660, 82] width 15 height 15
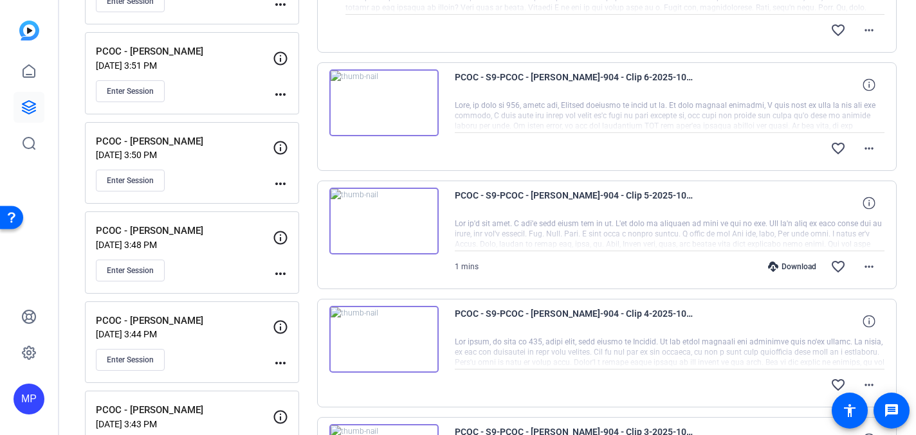
scroll to position [360, 0]
